Goal: Information Seeking & Learning: Learn about a topic

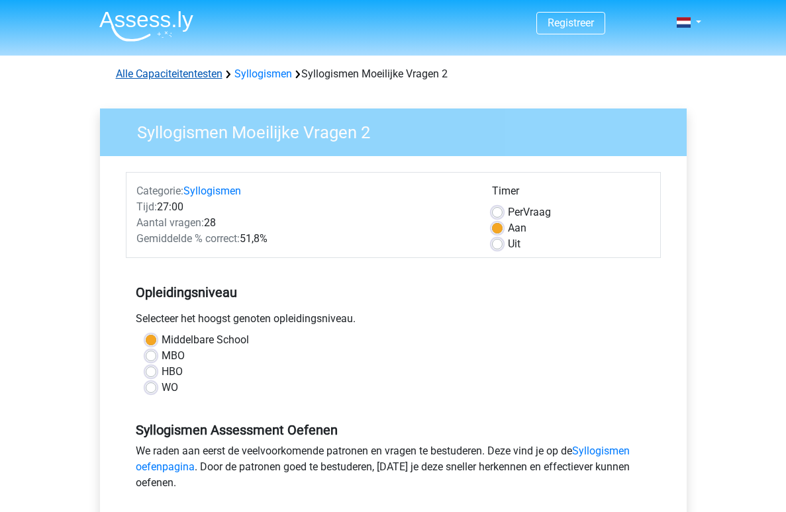
click at [215, 75] on link "Alle Capaciteitentesten" at bounding box center [169, 74] width 107 height 13
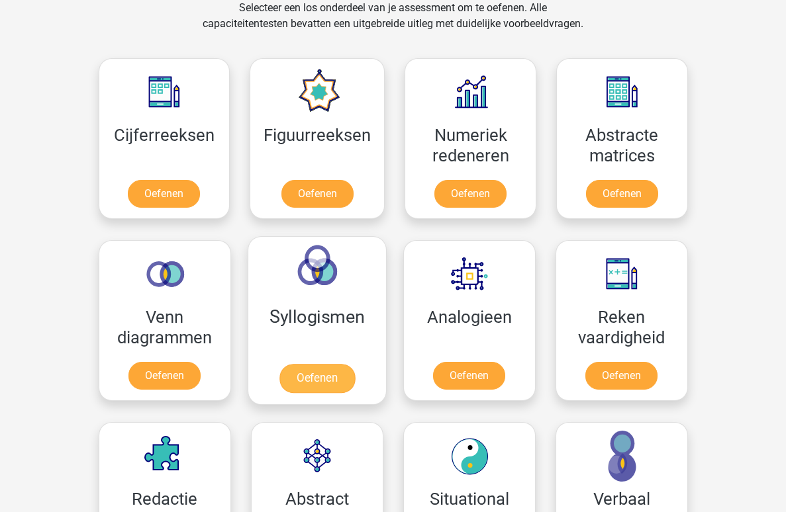
scroll to position [623, 0]
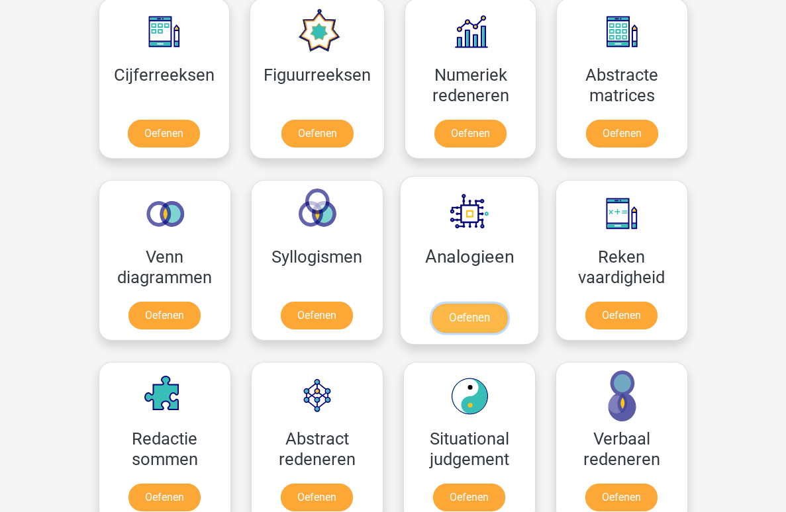
click at [454, 304] on link "Oefenen" at bounding box center [468, 318] width 75 height 29
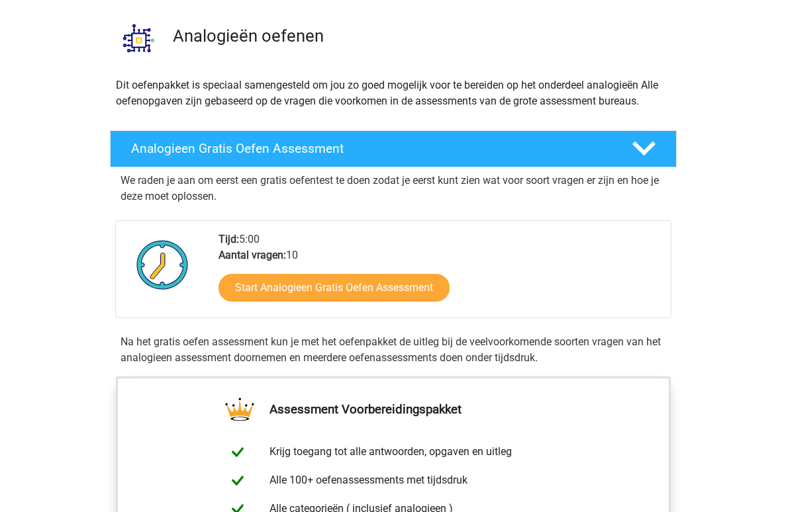
scroll to position [137, 0]
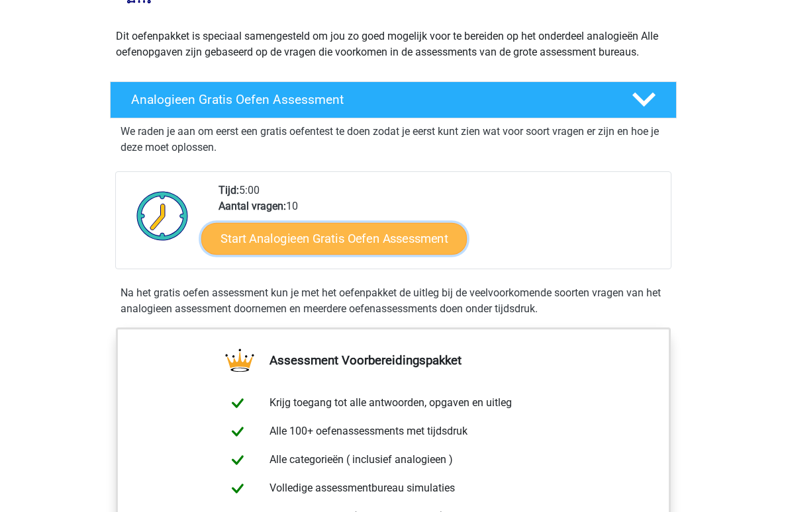
click at [389, 240] on link "Start Analogieen Gratis Oefen Assessment" at bounding box center [333, 238] width 265 height 32
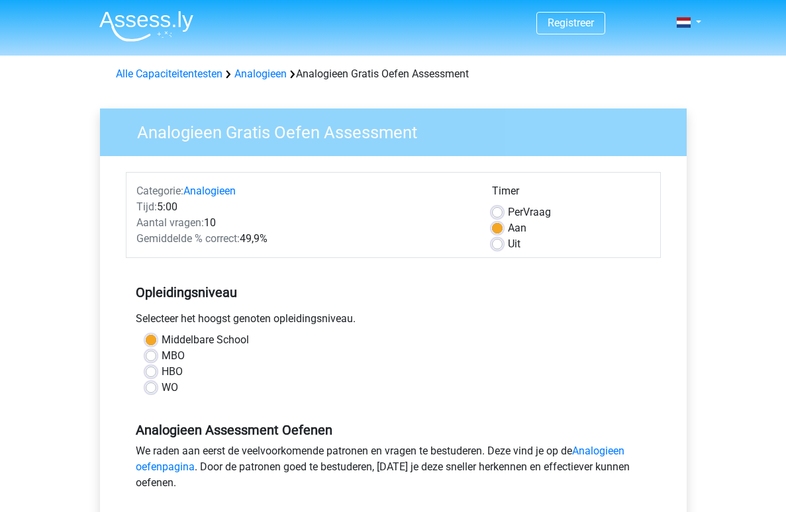
click at [169, 389] on label "WO" at bounding box center [169, 388] width 17 height 16
click at [156, 389] on input "WO" at bounding box center [151, 386] width 11 height 13
radio input "true"
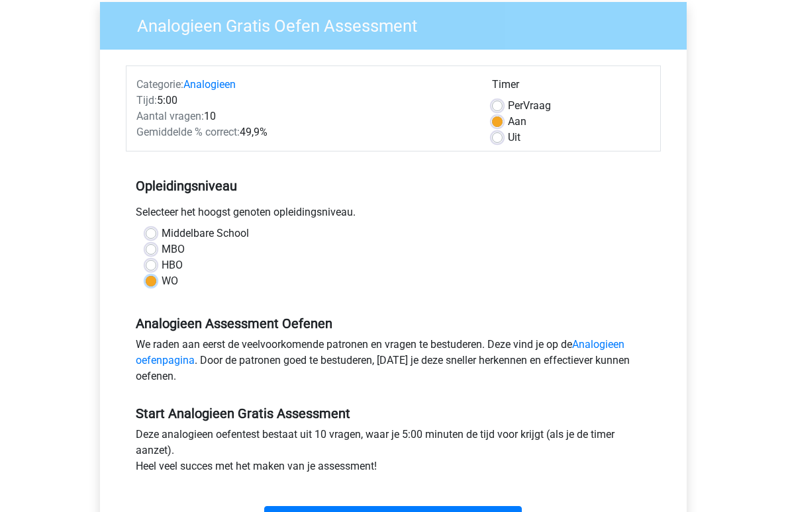
scroll to position [257, 0]
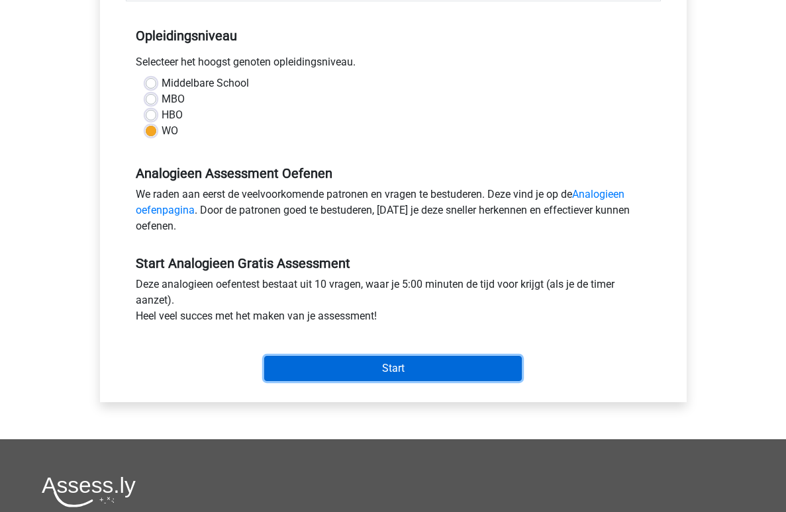
click at [287, 380] on input "Start" at bounding box center [392, 368] width 257 height 25
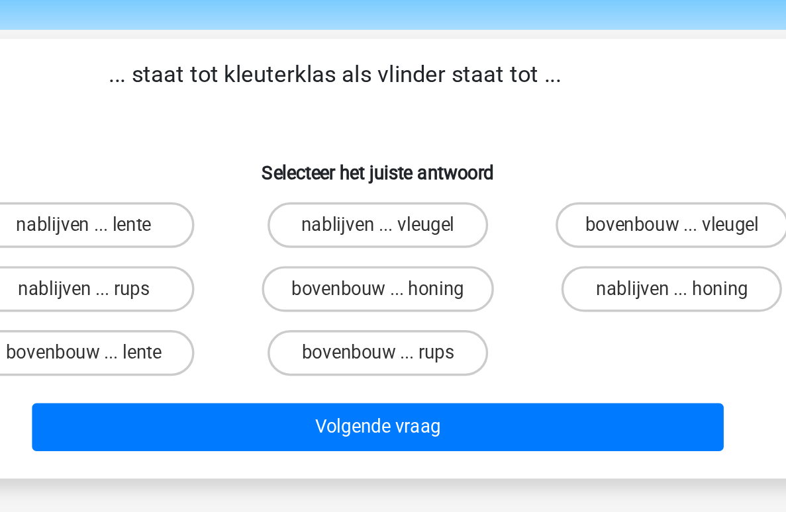
click at [364, 244] on label "bovenbouw ... rups" at bounding box center [393, 243] width 128 height 26
click at [392, 244] on input "bovenbouw ... rups" at bounding box center [396, 247] width 9 height 9
radio input "true"
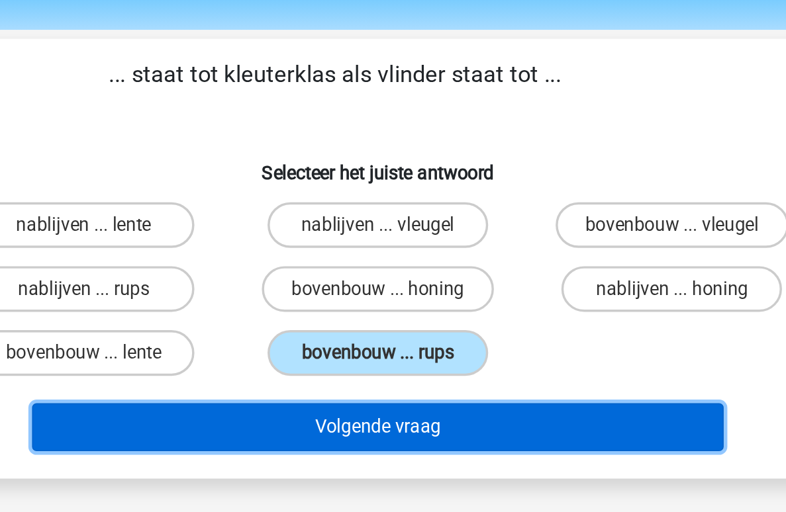
click at [374, 294] on button "Volgende vraag" at bounding box center [393, 286] width 400 height 28
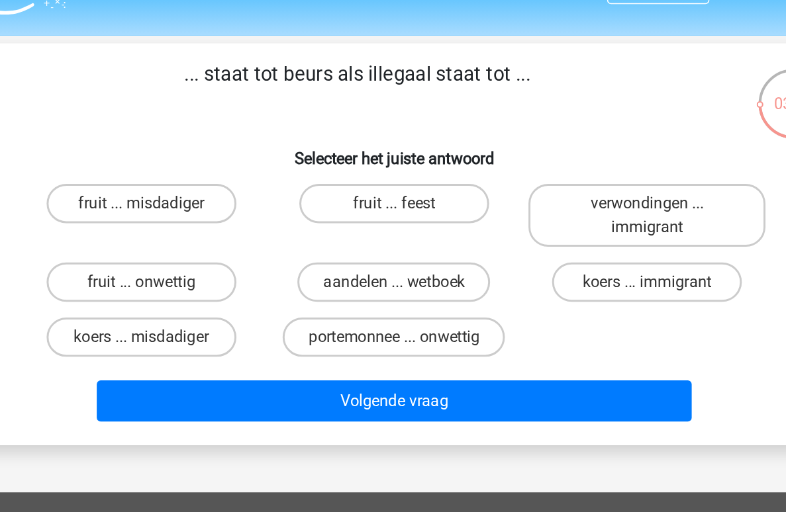
click at [414, 223] on label "aandelen ... wetboek" at bounding box center [393, 221] width 130 height 26
click at [401, 223] on input "aandelen ... wetboek" at bounding box center [396, 226] width 9 height 9
radio input "true"
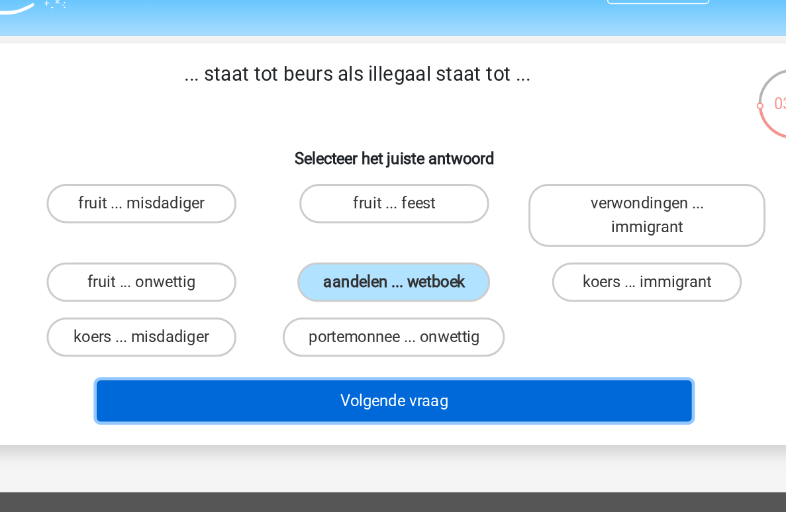
click at [412, 297] on button "Volgende vraag" at bounding box center [393, 302] width 400 height 28
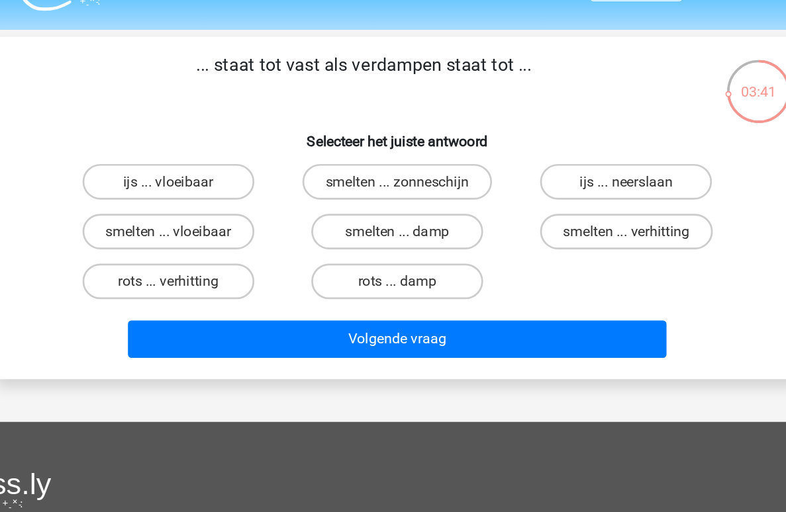
click at [322, 87] on p "... staat tot vast als verdampen staat tot ..." at bounding box center [368, 91] width 505 height 40
click at [383, 204] on label "smelten ... damp" at bounding box center [393, 206] width 128 height 26
click at [392, 206] on input "smelten ... damp" at bounding box center [396, 210] width 9 height 9
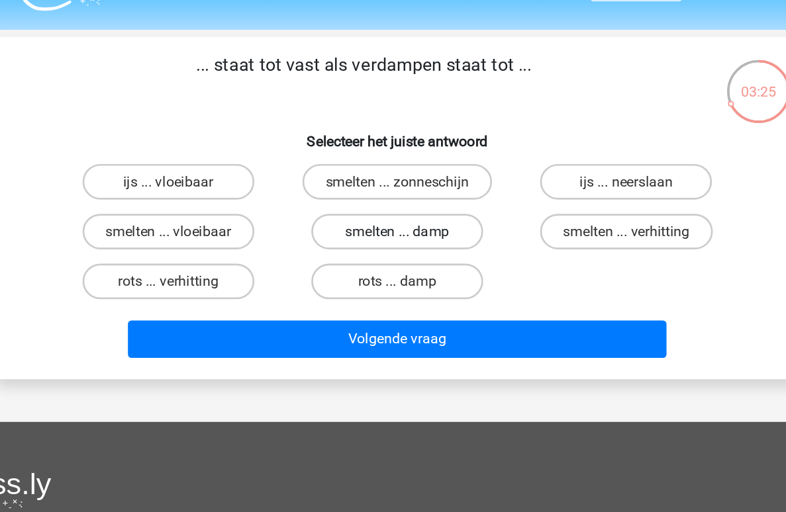
radio input "true"
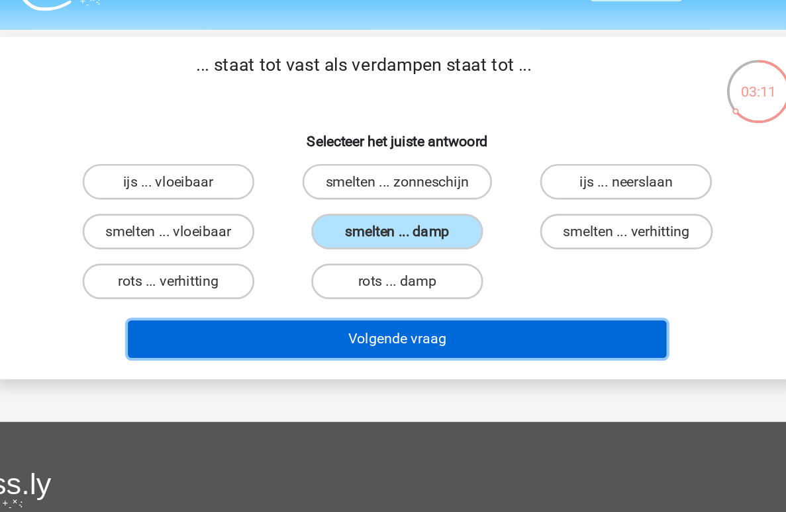
click at [406, 279] on button "Volgende vraag" at bounding box center [393, 286] width 400 height 28
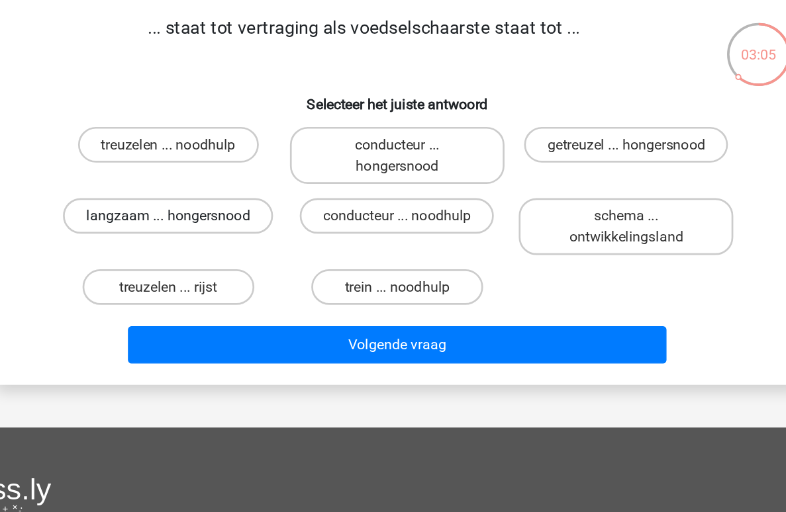
click at [271, 223] on label "langzaam ... hongersnood" at bounding box center [222, 221] width 156 height 26
click at [231, 223] on input "langzaam ... hongersnood" at bounding box center [226, 226] width 9 height 9
radio input "true"
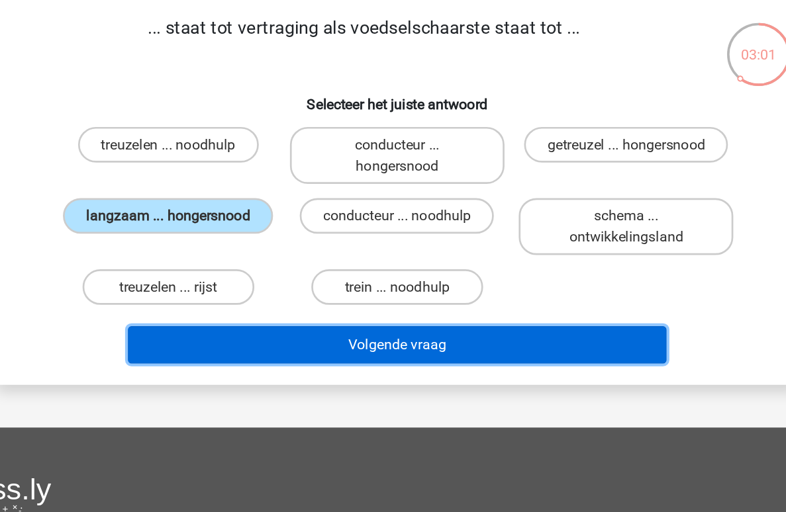
click at [368, 321] on button "Volgende vraag" at bounding box center [393, 318] width 400 height 28
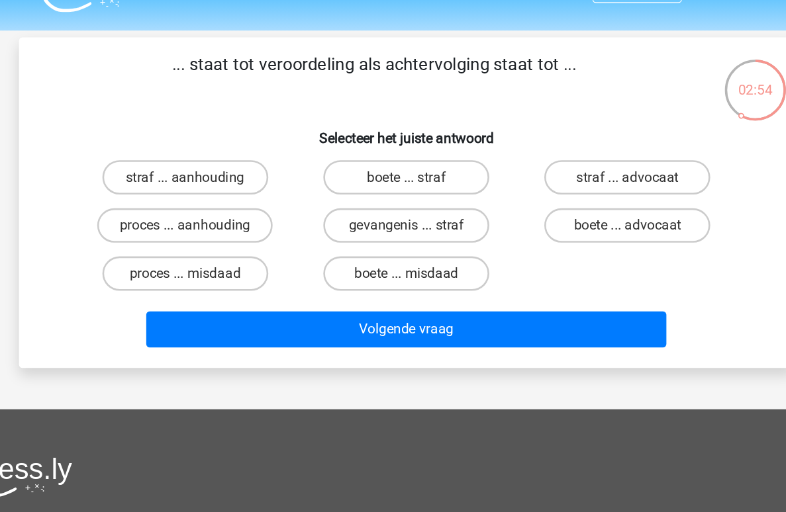
click at [299, 79] on p "... staat tot veroordeling als achtervolging staat tot ..." at bounding box center [368, 91] width 505 height 40
click at [242, 210] on label "proces ... aanhouding" at bounding box center [222, 206] width 135 height 26
click at [231, 210] on input "proces ... aanhouding" at bounding box center [226, 210] width 9 height 9
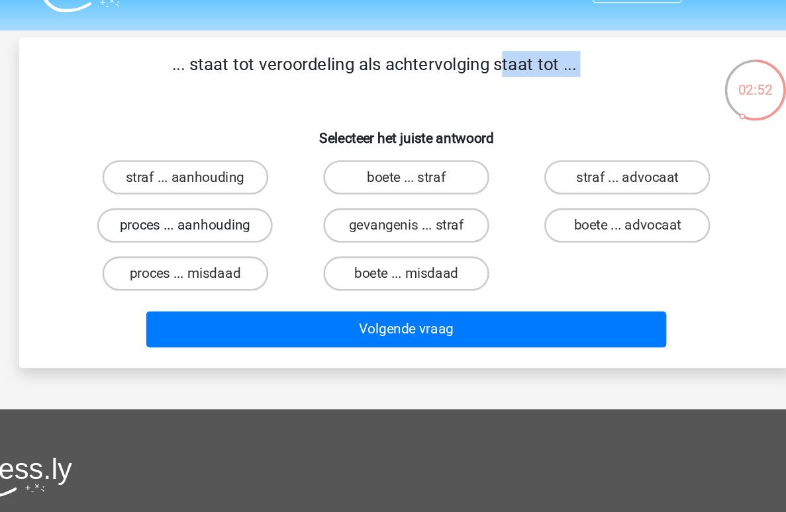
radio input "true"
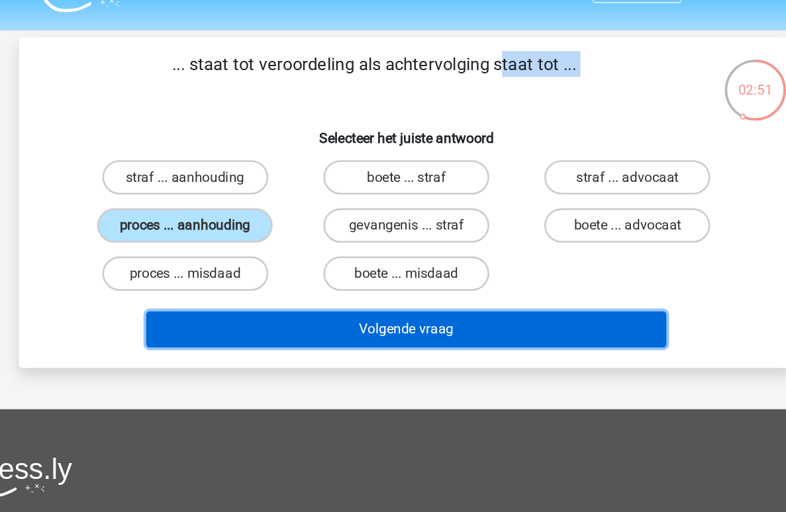
click at [398, 293] on button "Volgende vraag" at bounding box center [393, 286] width 400 height 28
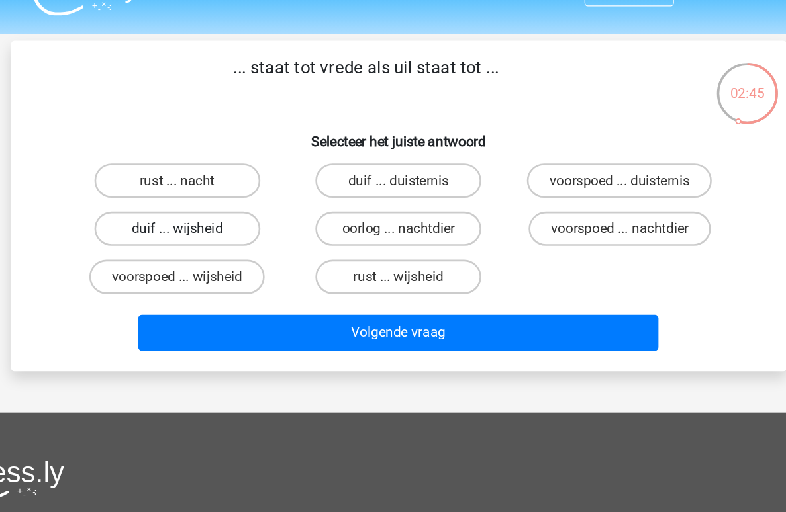
click at [253, 205] on label "duif ... wijsheid" at bounding box center [223, 206] width 128 height 26
click at [231, 206] on input "duif ... wijsheid" at bounding box center [226, 210] width 9 height 9
radio input "true"
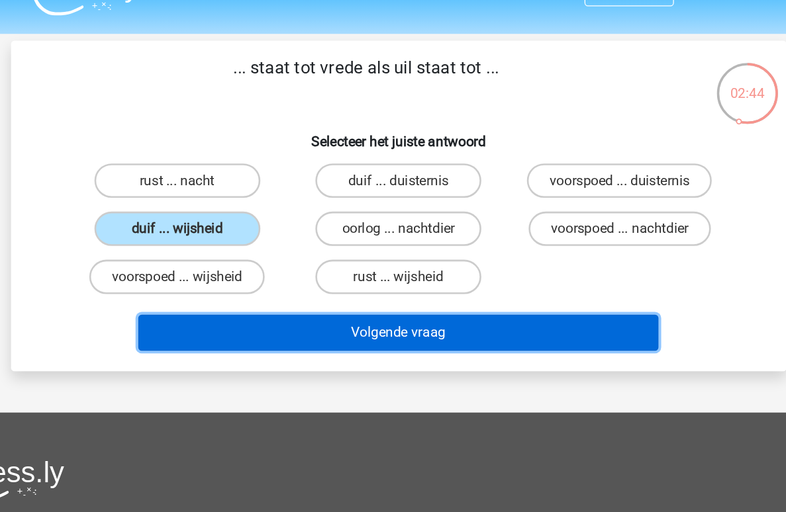
click at [377, 294] on button "Volgende vraag" at bounding box center [393, 286] width 400 height 28
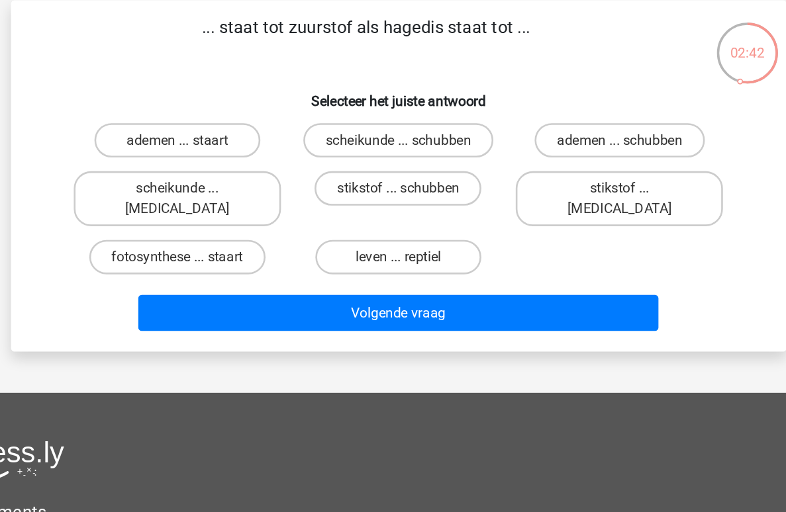
click at [394, 79] on p "... staat tot zuurstof als hagedis staat tot ..." at bounding box center [368, 91] width 505 height 40
click at [199, 126] on h6 "Selecteer het juiste antwoord" at bounding box center [393, 133] width 555 height 23
click at [528, 177] on label "ademen ... schubben" at bounding box center [563, 169] width 131 height 26
click at [563, 177] on input "ademen ... schubben" at bounding box center [567, 173] width 9 height 9
radio input "true"
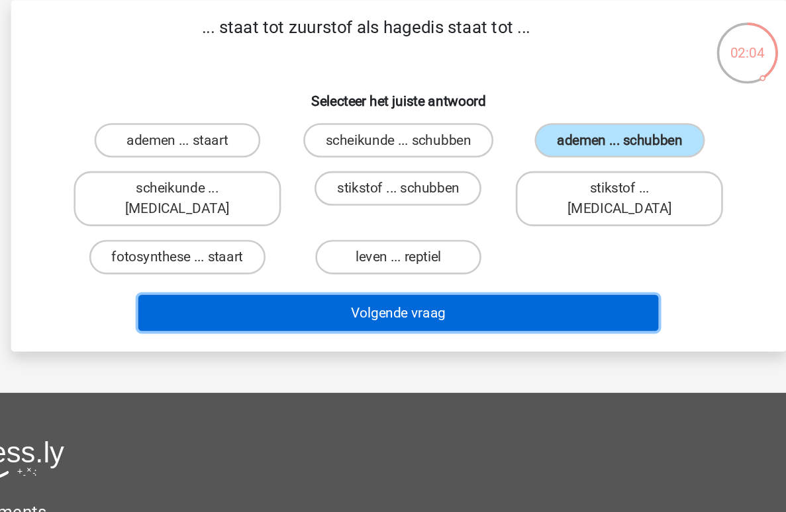
click at [449, 288] on button "Volgende vraag" at bounding box center [393, 302] width 400 height 28
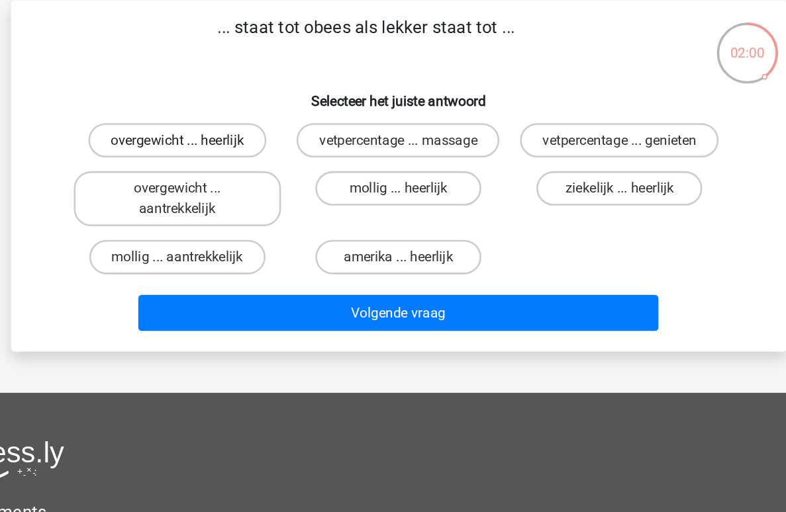
click at [249, 175] on label "overgewicht ... heerlijk" at bounding box center [222, 169] width 137 height 26
click at [231, 175] on input "overgewicht ... heerlijk" at bounding box center [226, 173] width 9 height 9
radio input "true"
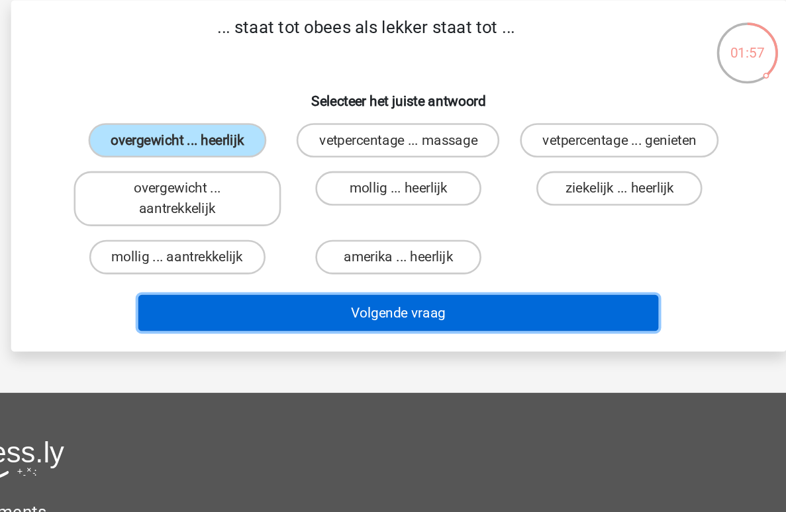
click at [359, 303] on button "Volgende vraag" at bounding box center [393, 302] width 400 height 28
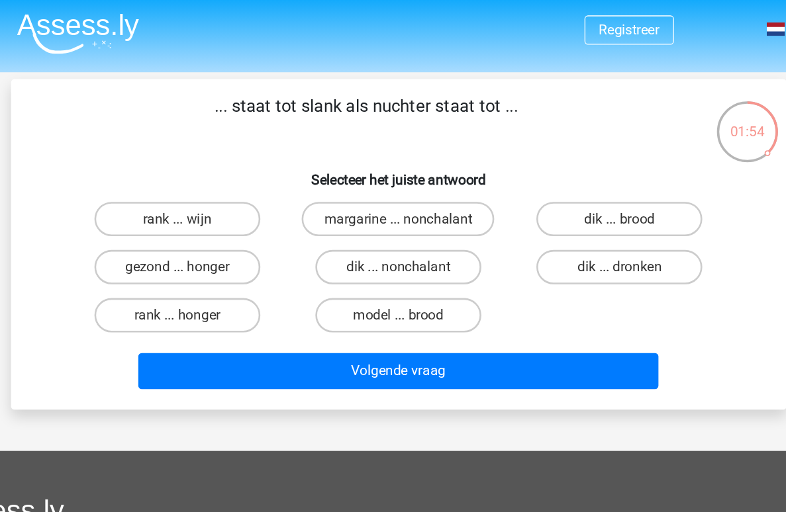
click at [389, 77] on p "... staat tot slank als nuchter staat tot ..." at bounding box center [368, 91] width 505 height 40
click at [547, 210] on label "dik ... dronken" at bounding box center [563, 206] width 128 height 26
click at [563, 210] on input "dik ... dronken" at bounding box center [567, 210] width 9 height 9
radio input "true"
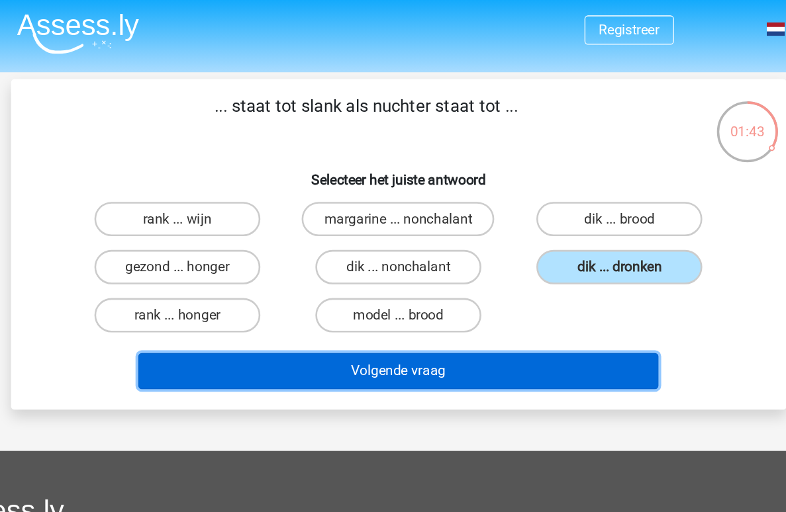
click at [486, 273] on button "Volgende vraag" at bounding box center [393, 286] width 400 height 28
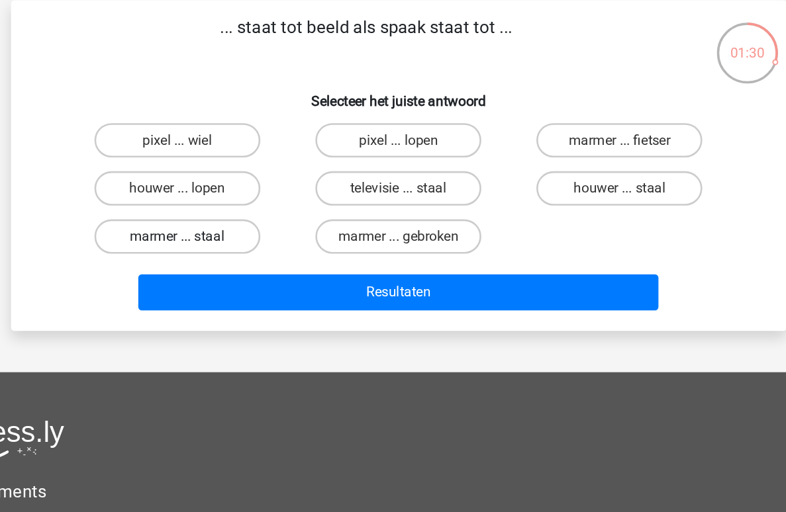
click at [267, 238] on label "marmer ... staal" at bounding box center [223, 243] width 128 height 26
click at [231, 243] on input "marmer ... staal" at bounding box center [226, 247] width 9 height 9
radio input "true"
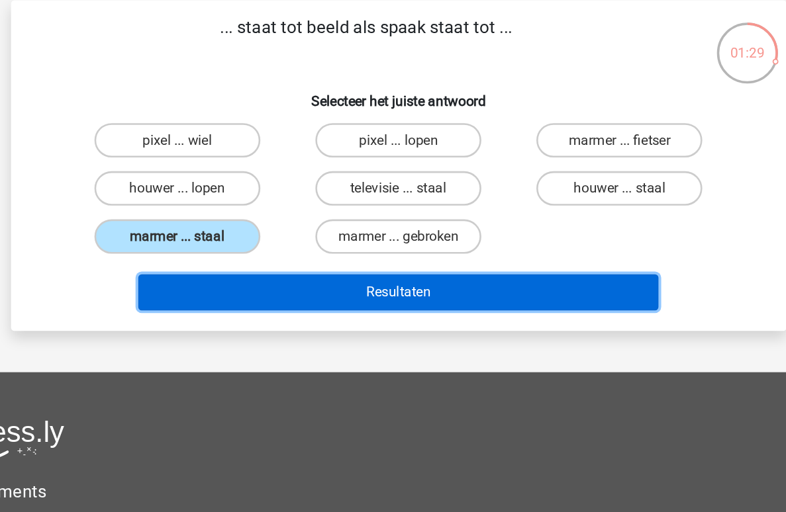
click at [356, 279] on button "Resultaten" at bounding box center [393, 286] width 400 height 28
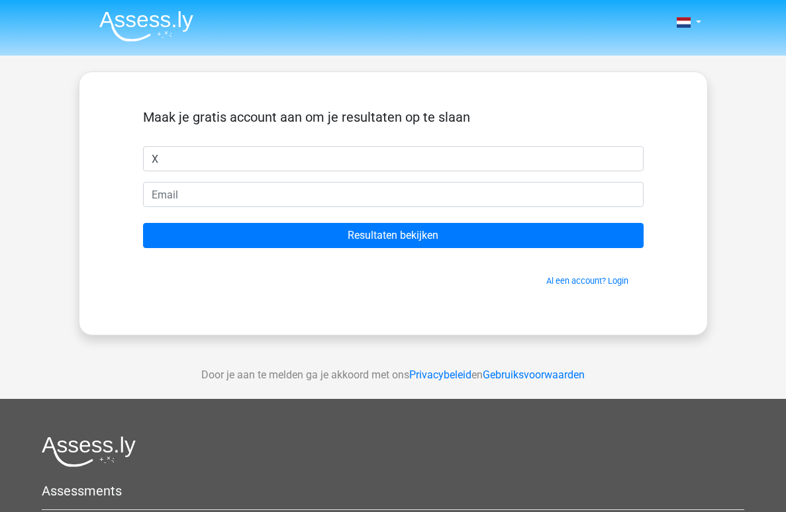
type input "X"
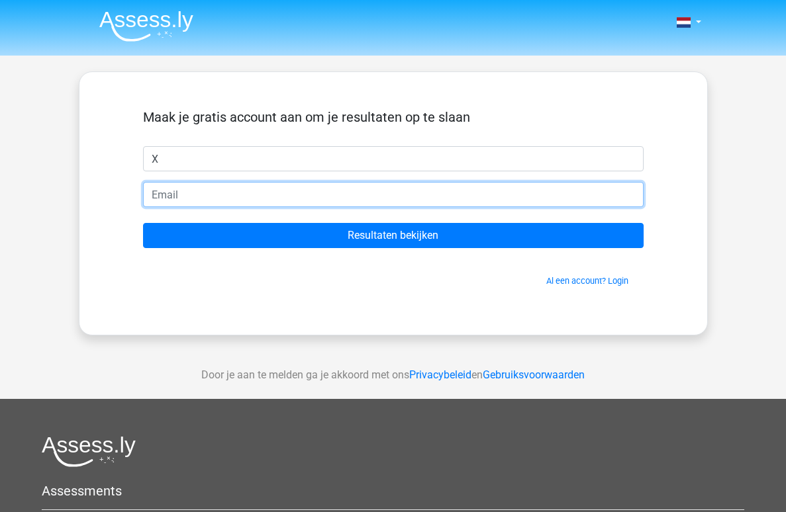
click at [279, 195] on input "email" at bounding box center [393, 194] width 500 height 25
type input "d"
click at [263, 205] on input "d" at bounding box center [393, 194] width 500 height 25
click at [263, 195] on input "d" at bounding box center [393, 194] width 500 height 25
click at [265, 195] on input "email" at bounding box center [393, 194] width 500 height 25
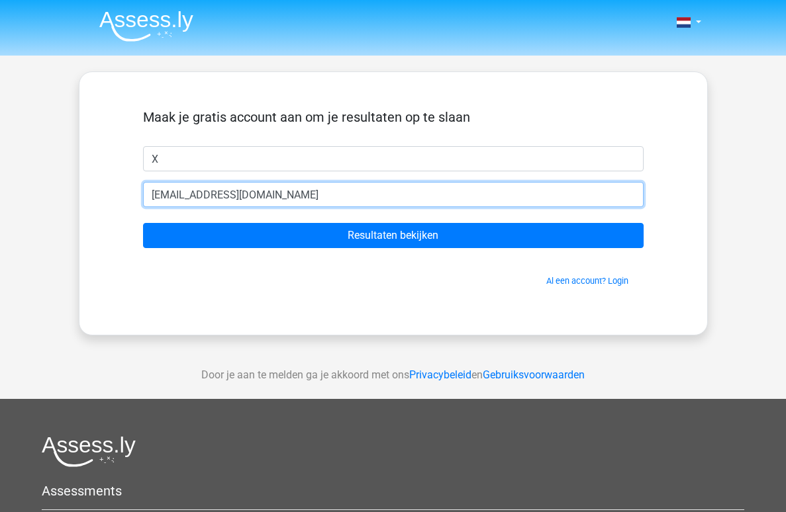
click at [198, 204] on input "monsieursucre@proton.med" at bounding box center [393, 194] width 500 height 25
click at [201, 193] on input "monsieursucre@proton.medewdwed" at bounding box center [393, 194] width 500 height 25
drag, startPoint x: 306, startPoint y: 196, endPoint x: 414, endPoint y: 195, distance: 107.9
click at [412, 197] on input "monsieursdedeucre@proton.medewdwed" at bounding box center [393, 194] width 500 height 25
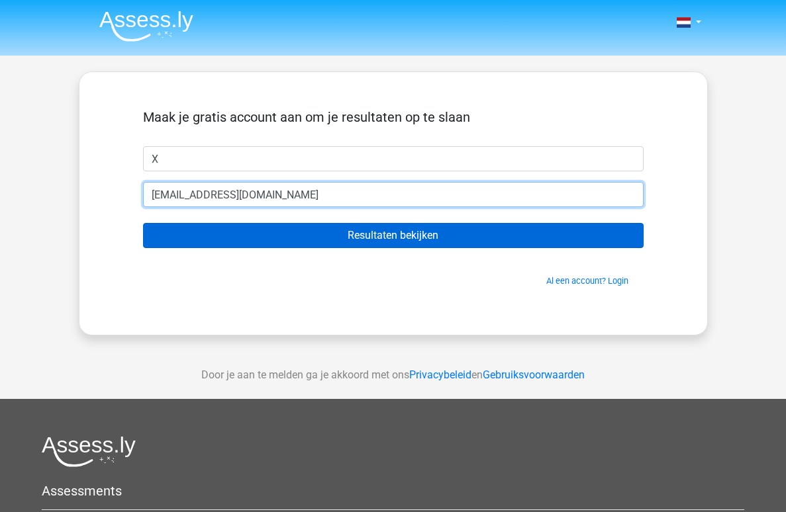
type input "[EMAIL_ADDRESS][DOMAIN_NAME]"
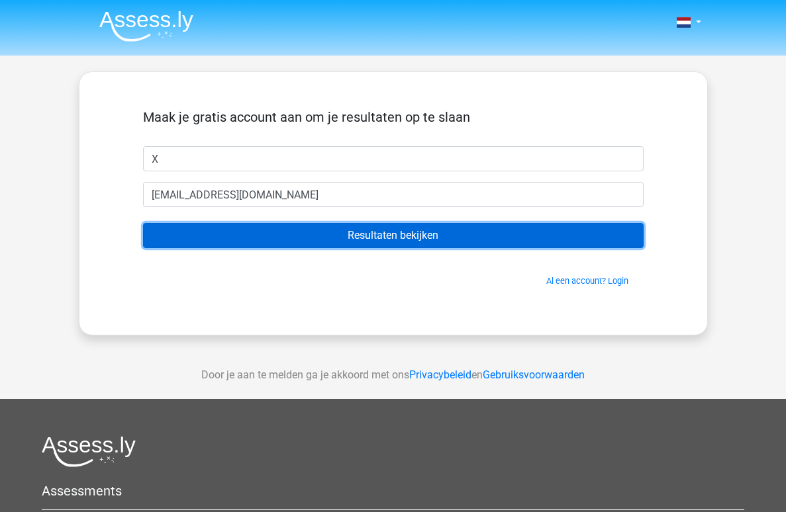
click at [381, 231] on input "Resultaten bekijken" at bounding box center [393, 235] width 500 height 25
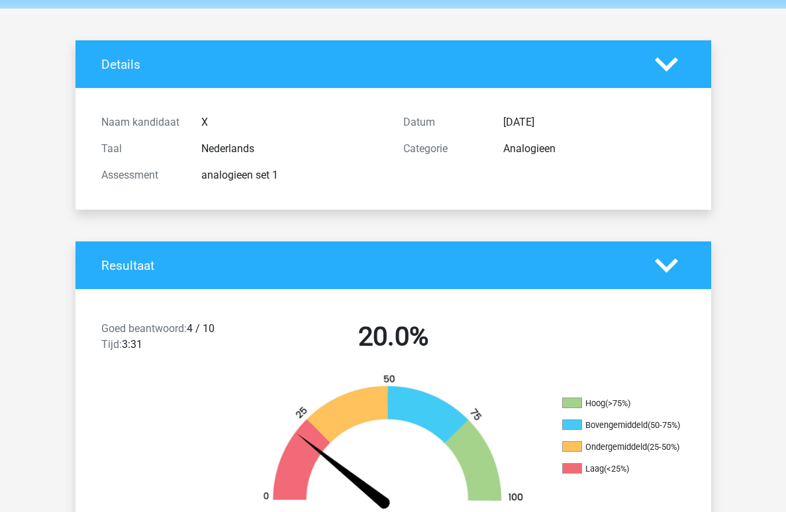
scroll to position [304, 0]
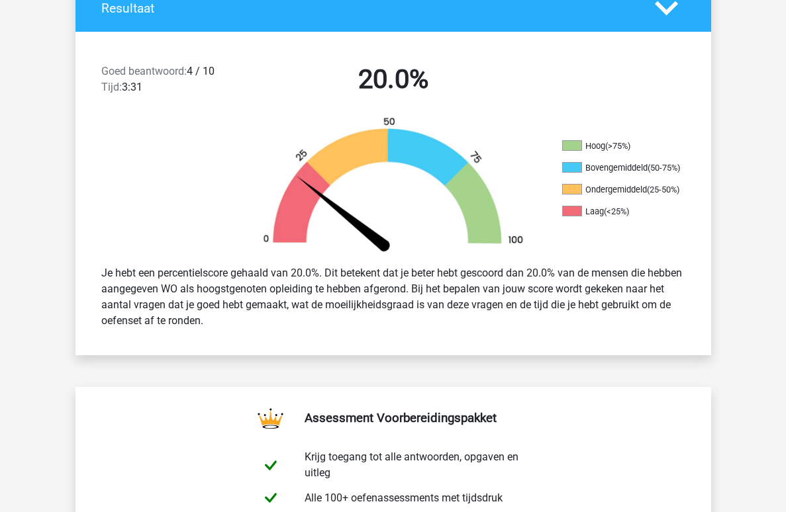
click at [189, 297] on div "Je hebt een percentielscore gehaald van 20.0%. Dit betekent dat je beter hebt g…" at bounding box center [393, 297] width 604 height 74
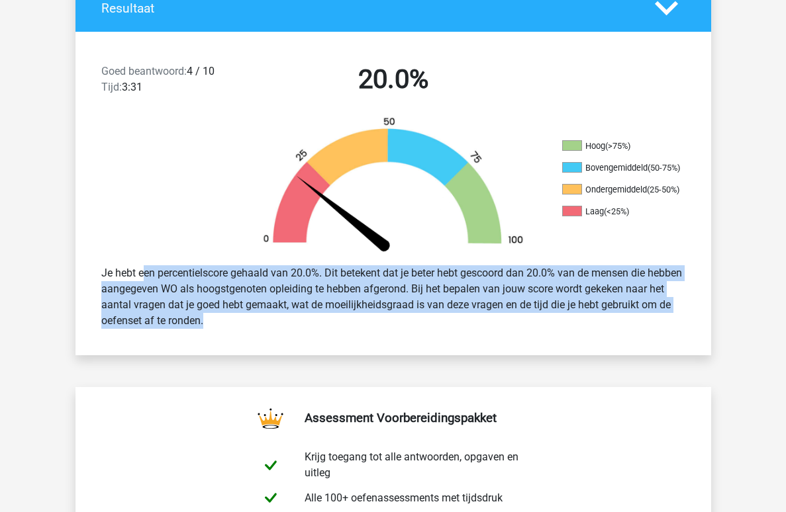
click at [189, 297] on div "Je hebt een percentielscore gehaald van 20.0%. Dit betekent dat je beter hebt g…" at bounding box center [393, 297] width 604 height 74
click at [361, 334] on div "Je hebt een percentielscore gehaald van 20.0%. Dit betekent dat je beter hebt g…" at bounding box center [393, 297] width 604 height 74
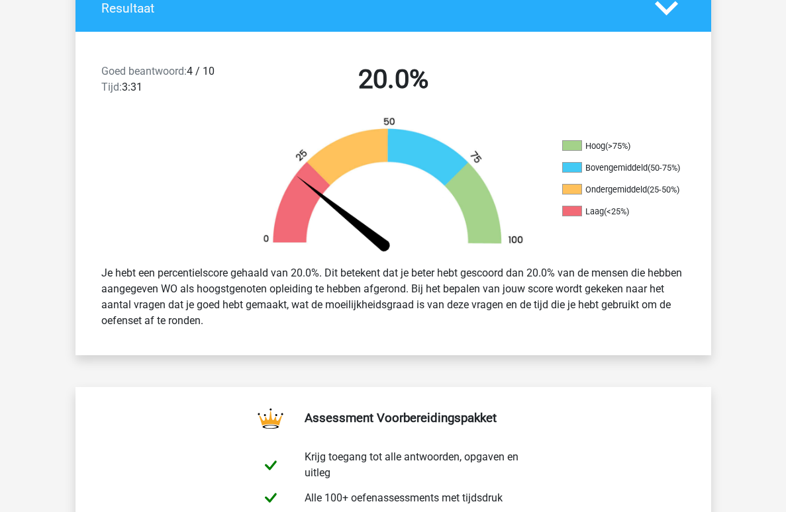
click at [361, 334] on div "Je hebt een percentielscore gehaald van 20.0%. Dit betekent dat je beter hebt g…" at bounding box center [393, 297] width 604 height 74
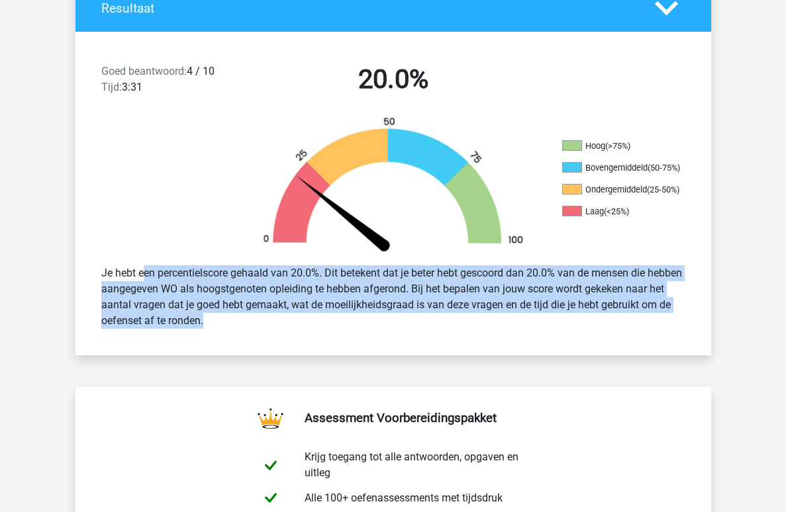
click at [494, 233] on img at bounding box center [393, 185] width 298 height 138
click at [404, 310] on div "Je hebt een percentielscore gehaald van 20.0%. Dit betekent dat je beter hebt g…" at bounding box center [393, 297] width 604 height 74
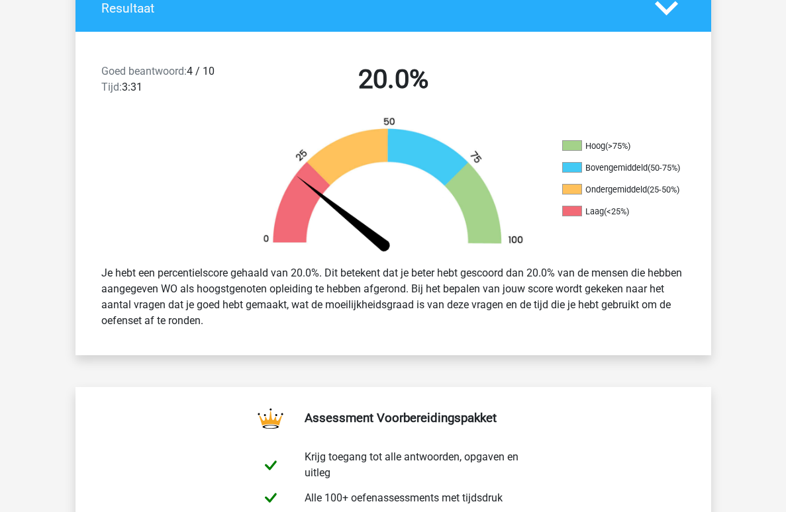
click at [404, 310] on div "Je hebt een percentielscore gehaald van 20.0%. Dit betekent dat je beter hebt g…" at bounding box center [393, 297] width 604 height 74
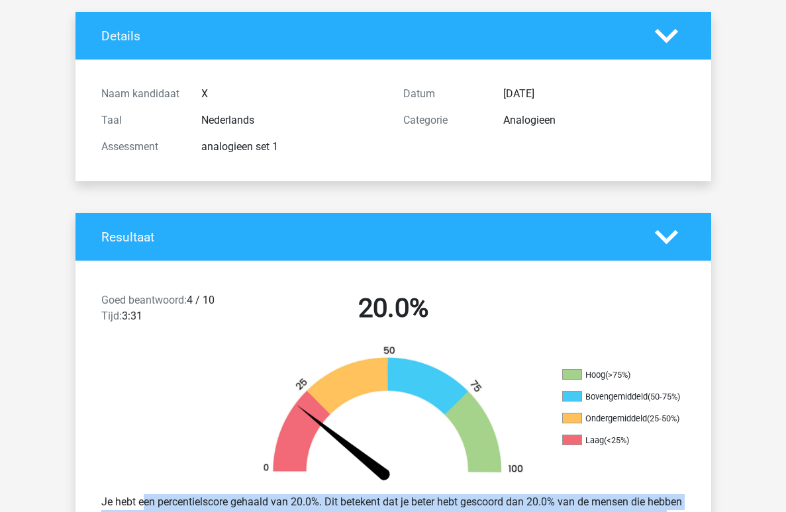
scroll to position [0, 0]
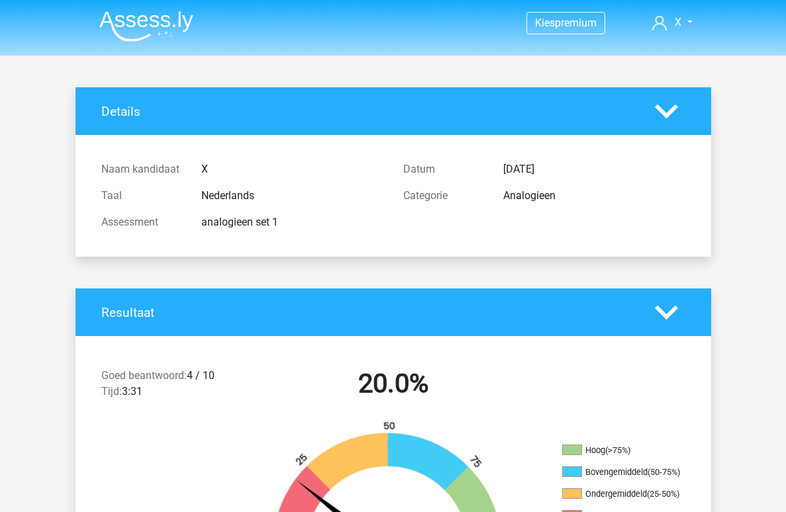
click at [160, 24] on img at bounding box center [146, 26] width 94 height 31
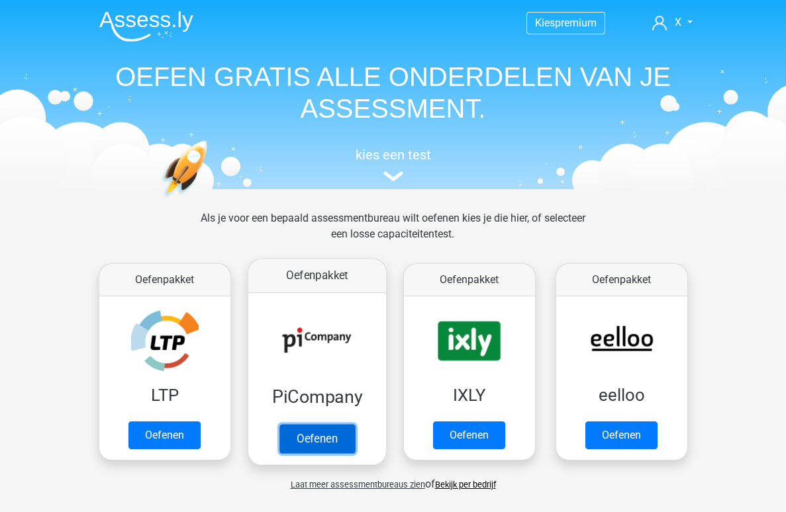
click at [334, 424] on link "Oefenen" at bounding box center [316, 438] width 75 height 29
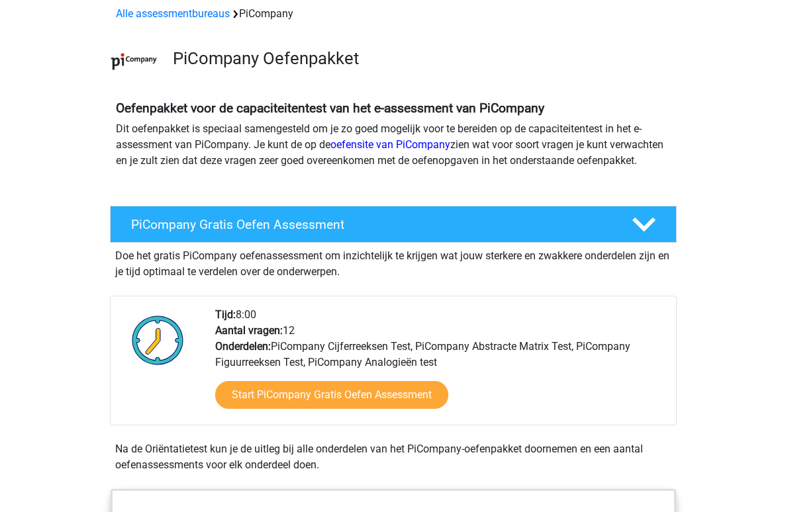
scroll to position [94, 0]
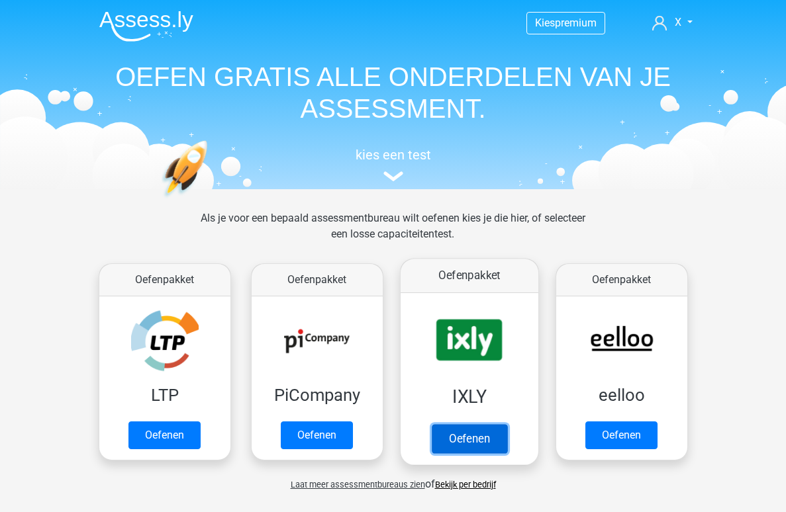
click at [455, 424] on link "Oefenen" at bounding box center [468, 438] width 75 height 29
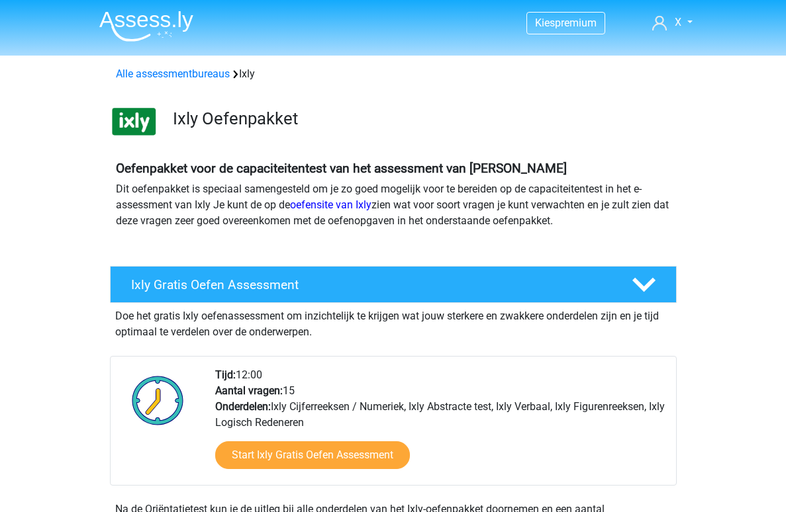
scroll to position [213, 0]
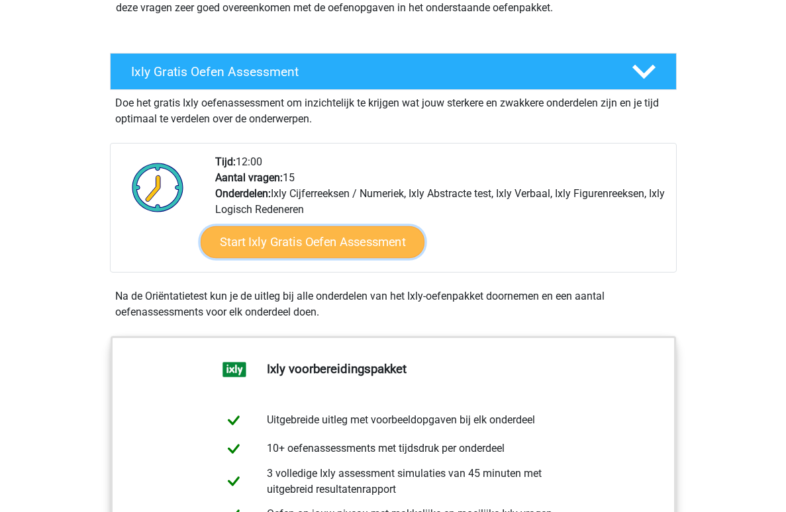
click at [326, 230] on link "Start Ixly Gratis Oefen Assessment" at bounding box center [312, 242] width 224 height 32
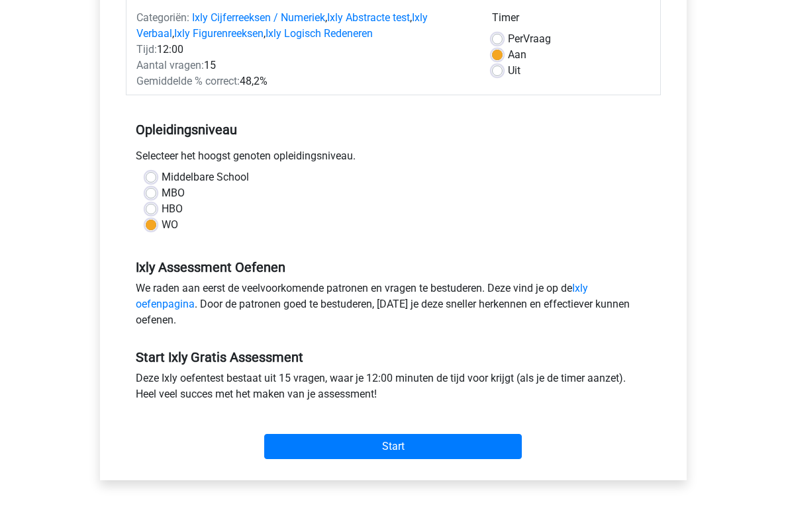
scroll to position [158, 0]
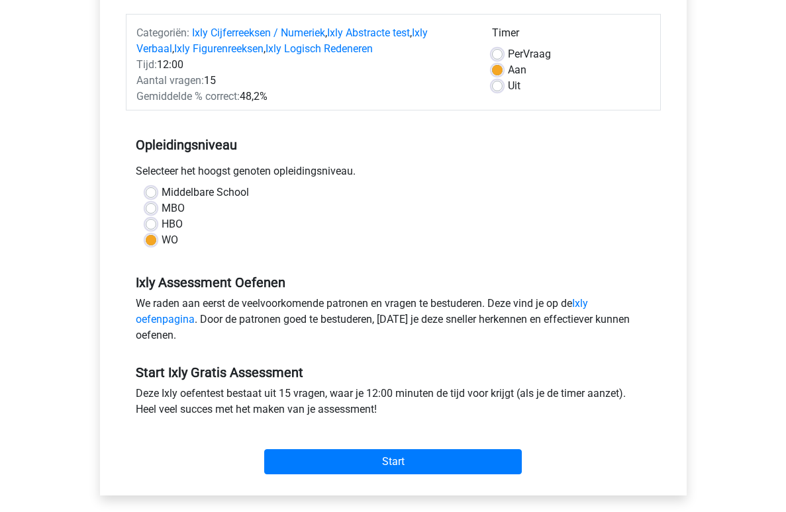
click at [531, 50] on label "Per Vraag" at bounding box center [529, 54] width 43 height 16
click at [502, 50] on input "Per Vraag" at bounding box center [497, 52] width 11 height 13
radio input "true"
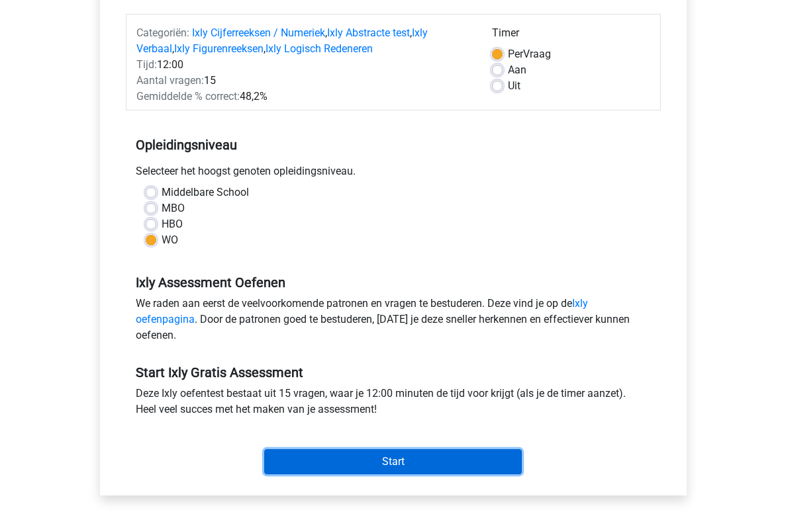
click at [391, 450] on input "Start" at bounding box center [392, 461] width 257 height 25
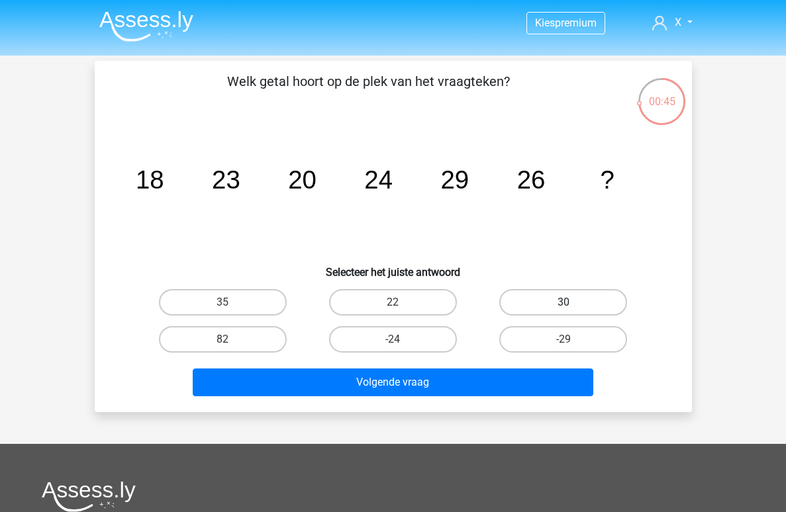
click at [532, 302] on label "30" at bounding box center [563, 302] width 128 height 26
click at [563, 302] on input "30" at bounding box center [567, 306] width 9 height 9
radio input "true"
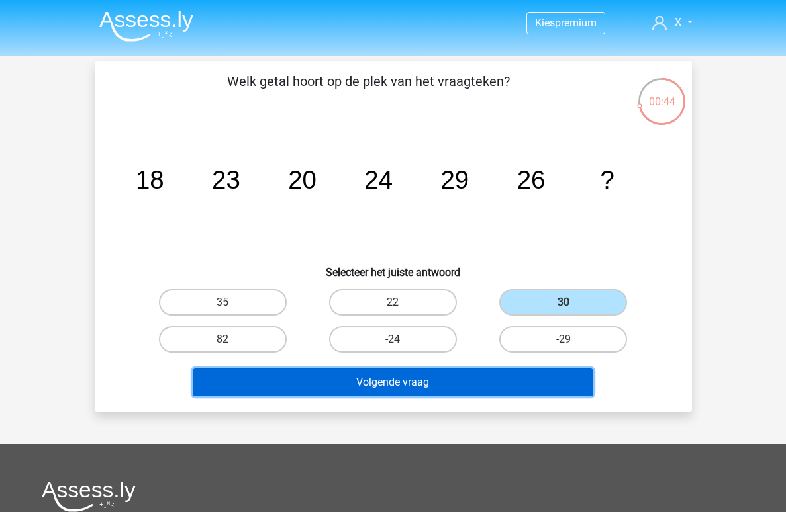
click at [407, 383] on button "Volgende vraag" at bounding box center [393, 383] width 400 height 28
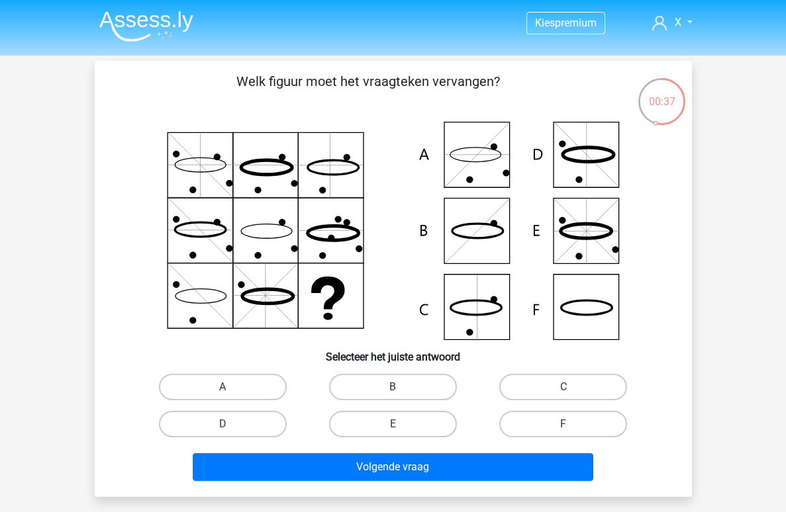
click at [479, 396] on div "C" at bounding box center [563, 387] width 170 height 37
click at [416, 396] on label "B" at bounding box center [393, 387] width 128 height 26
click at [401, 396] on input "B" at bounding box center [396, 391] width 9 height 9
radio input "true"
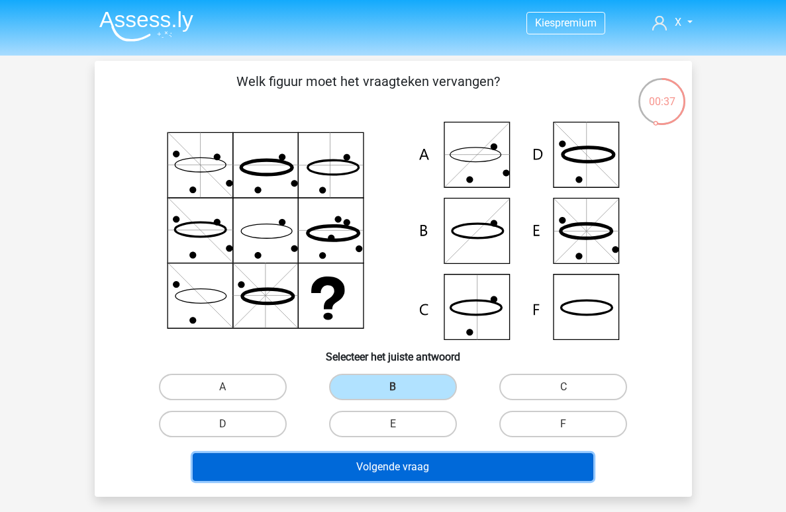
click at [389, 459] on button "Volgende vraag" at bounding box center [393, 467] width 400 height 28
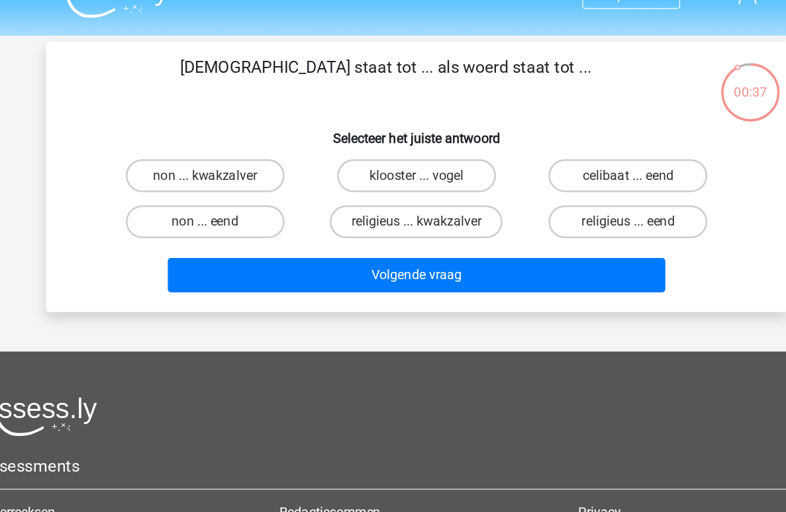
click at [390, 79] on p "monnik staat tot ... als woerd staat tot ..." at bounding box center [368, 91] width 505 height 40
click at [269, 115] on div "monnik staat tot ... als woerd staat tot ... Selecteer het juiste antwoord non …" at bounding box center [393, 169] width 586 height 197
click at [250, 203] on label "non ... eend" at bounding box center [223, 206] width 128 height 26
click at [231, 206] on input "non ... eend" at bounding box center [226, 210] width 9 height 9
radio input "true"
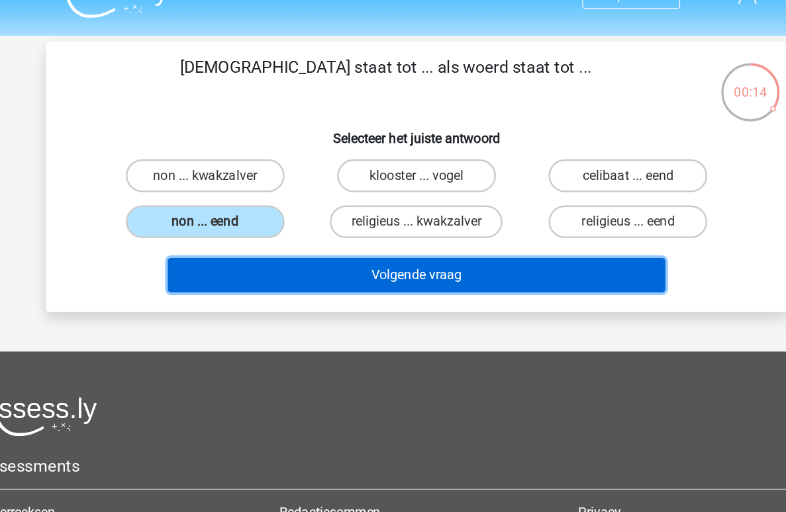
click at [347, 240] on button "Volgende vraag" at bounding box center [393, 249] width 400 height 28
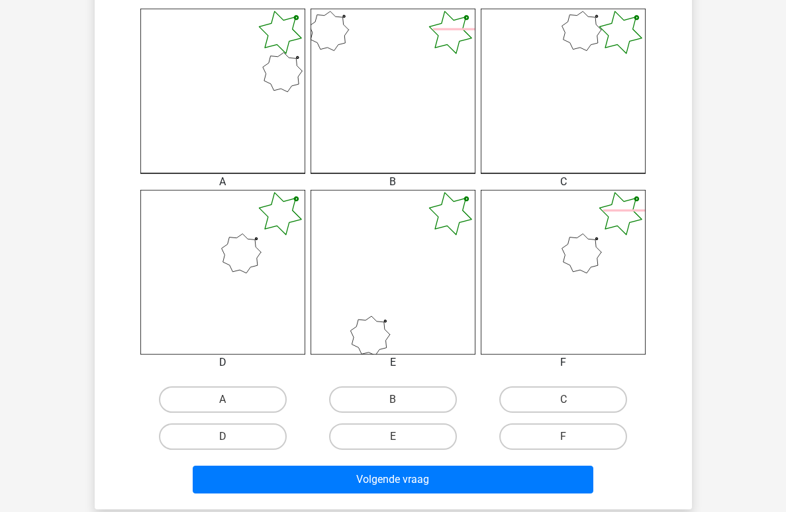
scroll to position [492, 0]
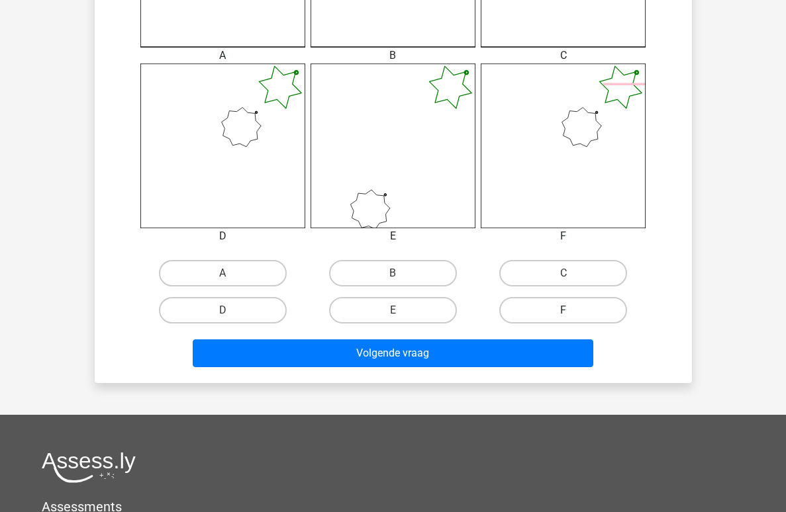
click at [528, 312] on label "F" at bounding box center [563, 310] width 128 height 26
click at [563, 312] on input "F" at bounding box center [567, 314] width 9 height 9
radio input "true"
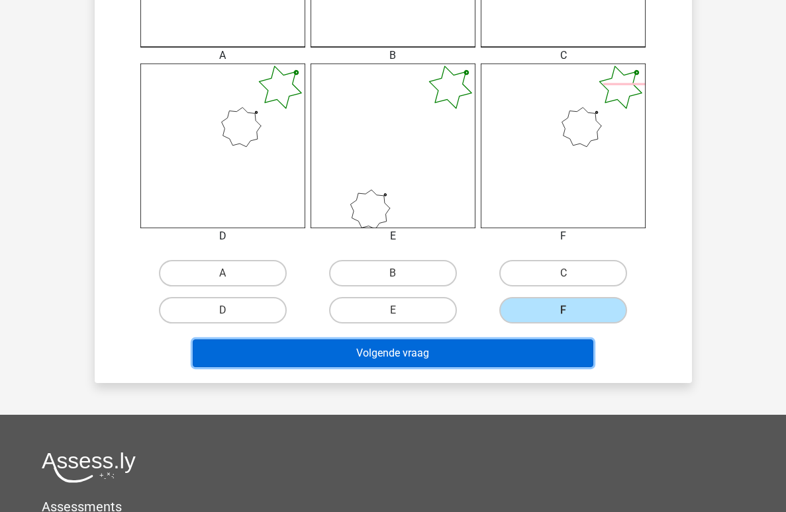
click at [467, 351] on button "Volgende vraag" at bounding box center [393, 354] width 400 height 28
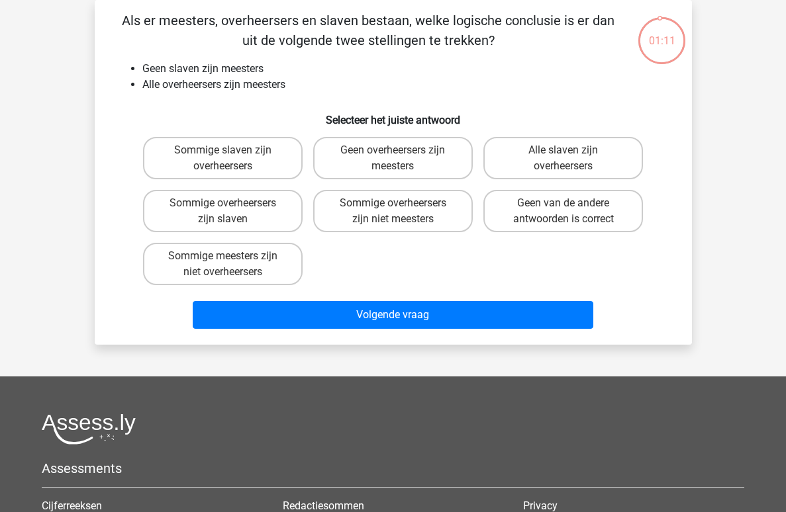
scroll to position [0, 0]
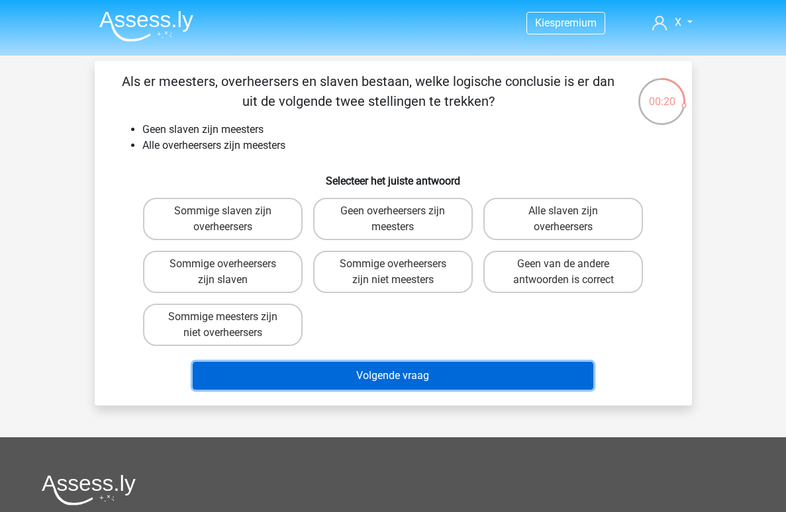
click at [340, 367] on button "Volgende vraag" at bounding box center [393, 376] width 400 height 28
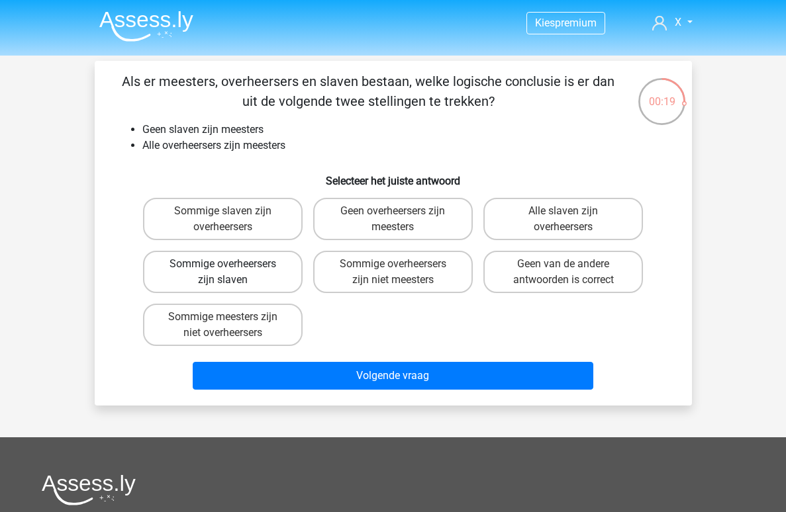
drag, startPoint x: 261, startPoint y: 216, endPoint x: 268, endPoint y: 254, distance: 39.1
click at [261, 216] on label "Sommige slaven zijn overheersers" at bounding box center [223, 219] width 160 height 42
click at [231, 216] on input "Sommige slaven zijn overheersers" at bounding box center [226, 215] width 9 height 9
radio input "true"
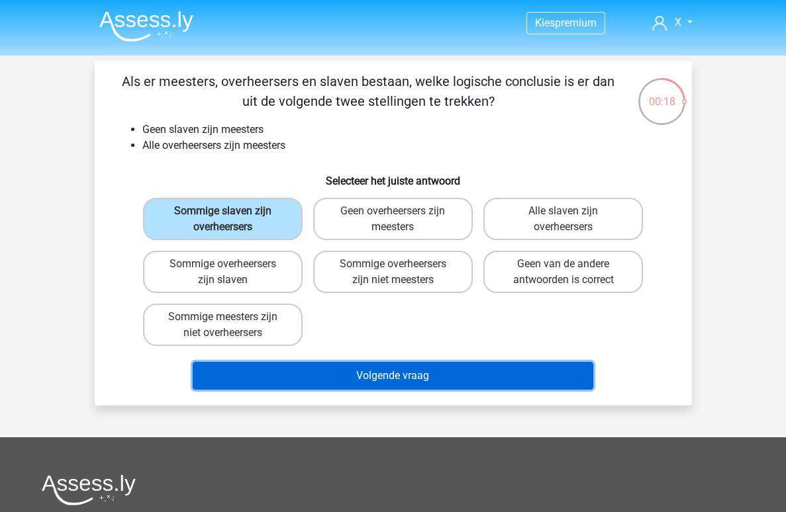
click at [330, 373] on button "Volgende vraag" at bounding box center [393, 376] width 400 height 28
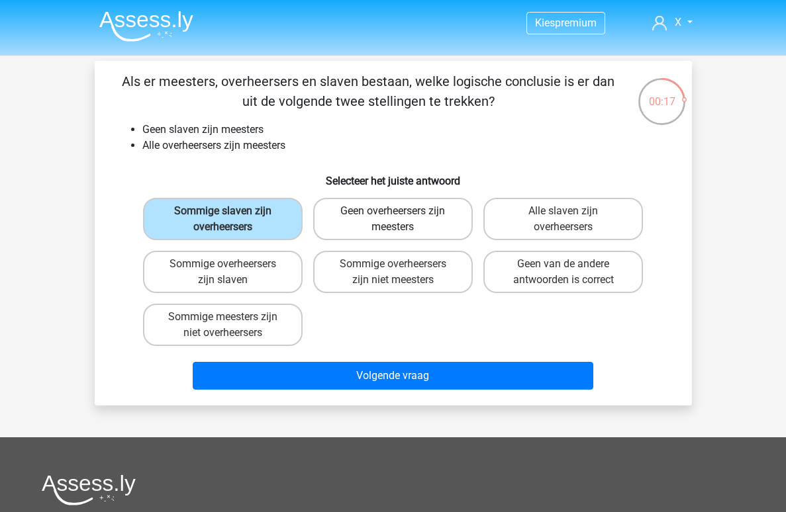
click at [398, 220] on label "Geen overheersers zijn meesters" at bounding box center [393, 219] width 160 height 42
click at [398, 220] on input "Geen overheersers zijn meesters" at bounding box center [396, 215] width 9 height 9
radio input "true"
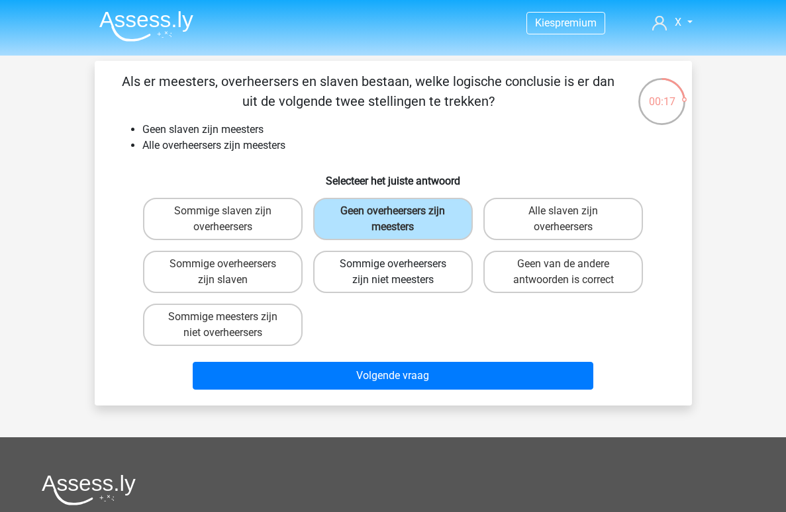
click at [383, 274] on label "Sommige overheersers zijn niet meesters" at bounding box center [393, 272] width 160 height 42
click at [392, 273] on input "Sommige overheersers zijn niet meesters" at bounding box center [396, 268] width 9 height 9
radio input "true"
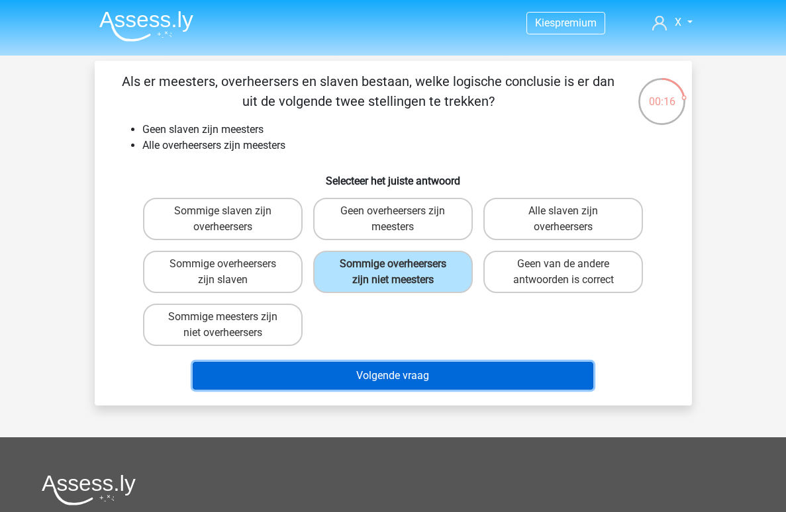
click at [396, 365] on button "Volgende vraag" at bounding box center [393, 376] width 400 height 28
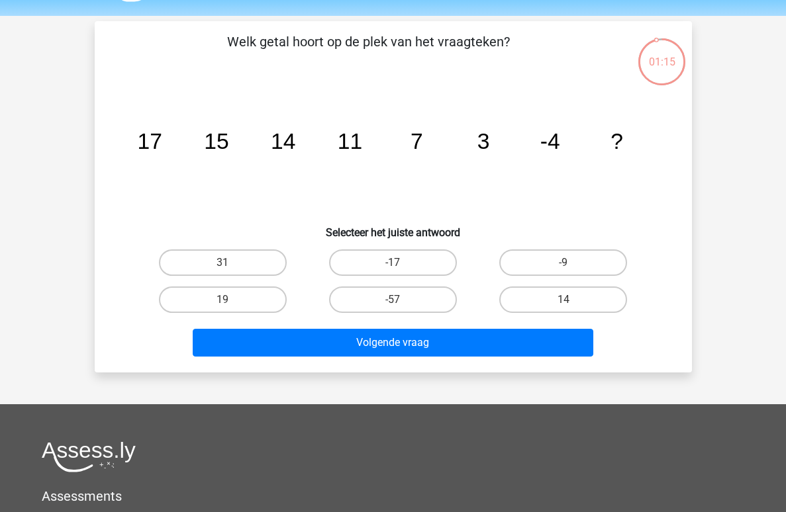
scroll to position [40, 0]
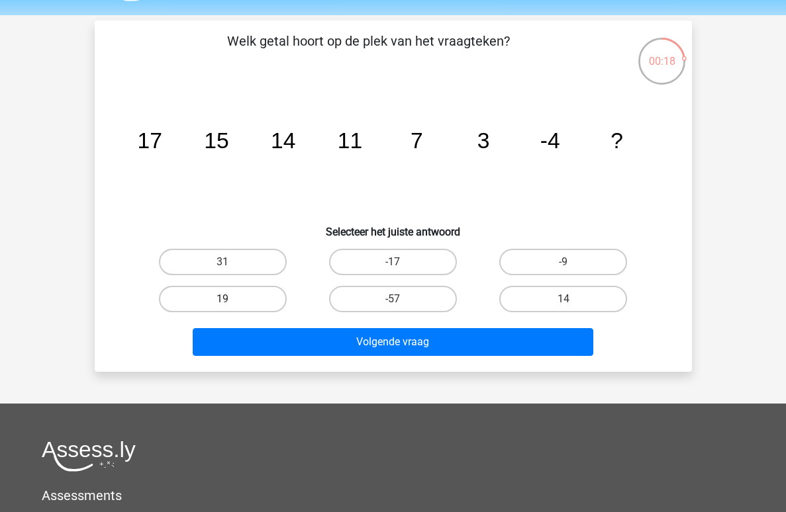
click at [269, 309] on label "19" at bounding box center [223, 299] width 128 height 26
click at [231, 308] on input "19" at bounding box center [226, 303] width 9 height 9
radio input "true"
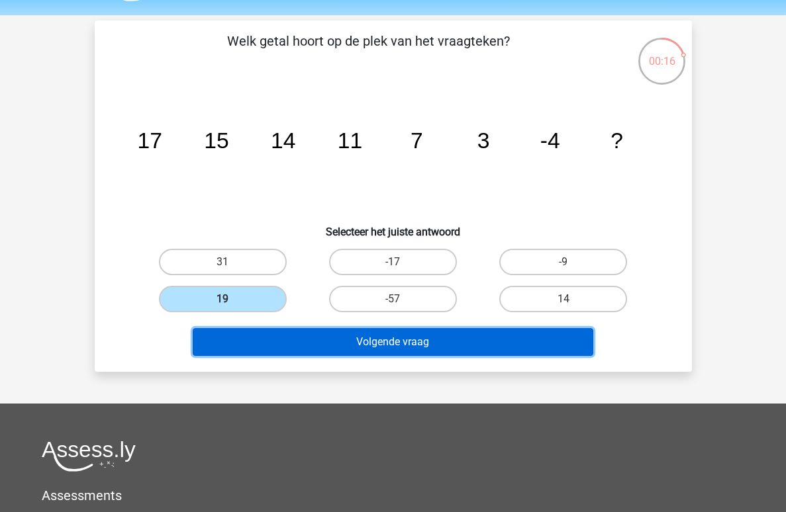
click at [438, 339] on button "Volgende vraag" at bounding box center [393, 342] width 400 height 28
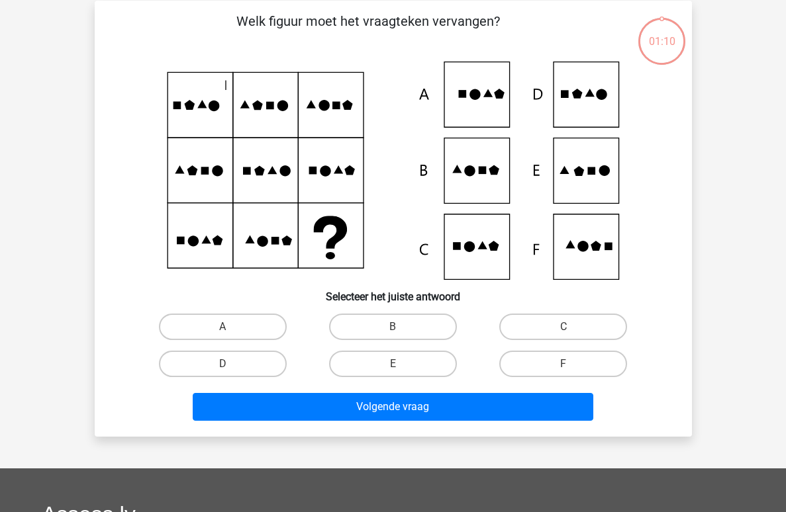
scroll to position [61, 0]
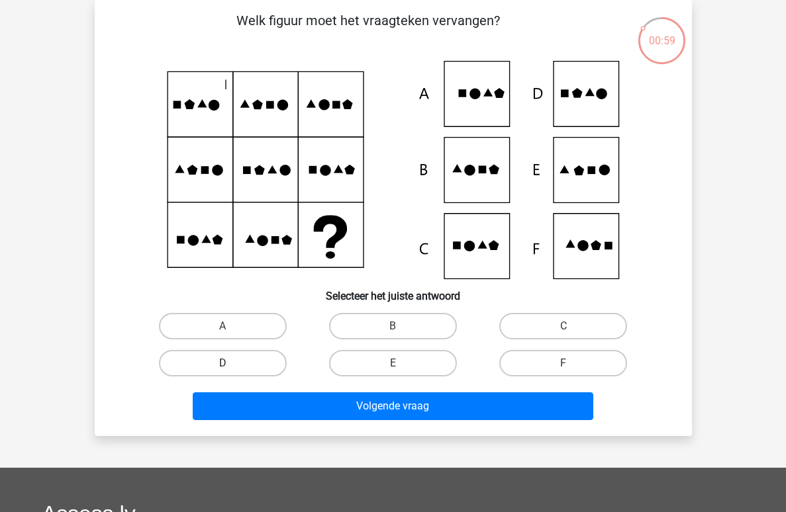
click at [283, 367] on label "D" at bounding box center [223, 363] width 128 height 26
click at [231, 367] on input "D" at bounding box center [226, 367] width 9 height 9
radio input "true"
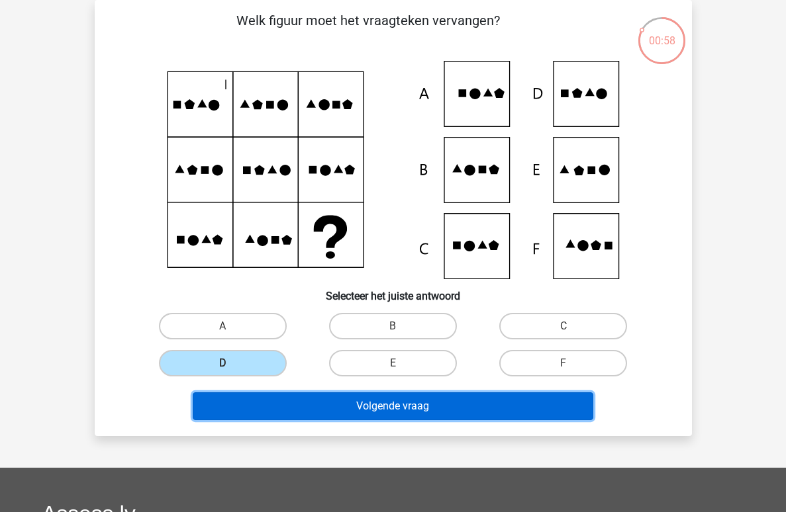
click at [348, 406] on button "Volgende vraag" at bounding box center [393, 406] width 400 height 28
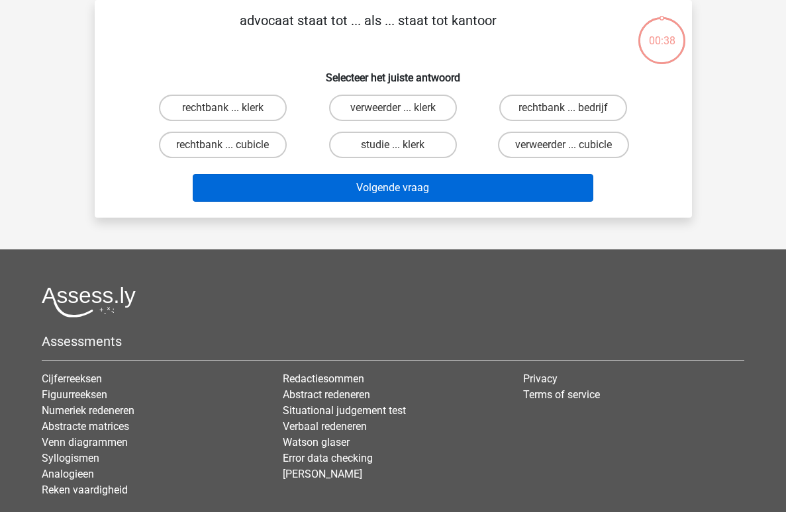
scroll to position [0, 0]
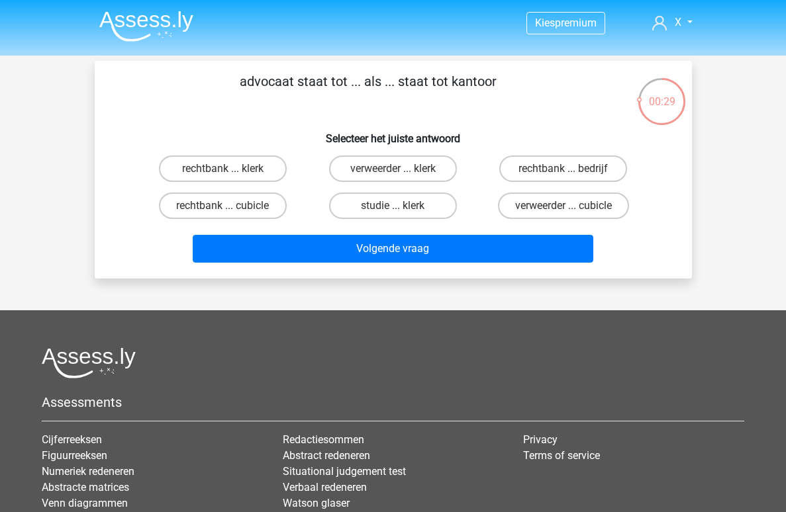
click at [162, 24] on img at bounding box center [146, 26] width 94 height 31
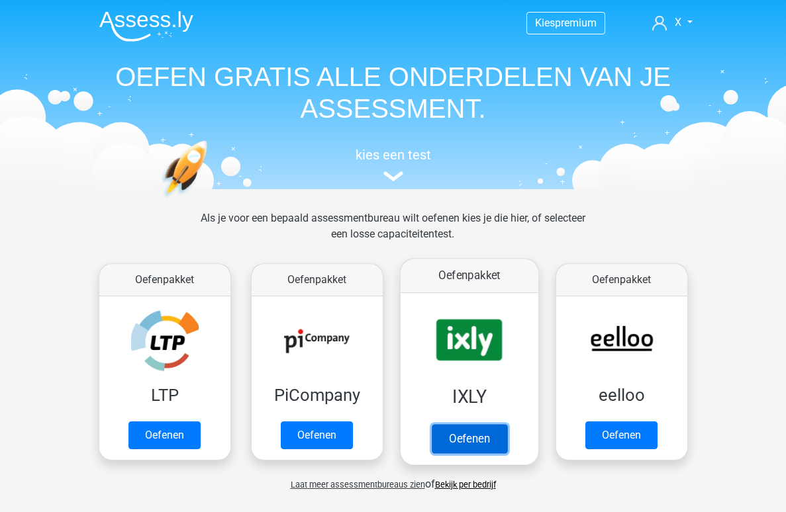
click at [459, 424] on link "Oefenen" at bounding box center [468, 438] width 75 height 29
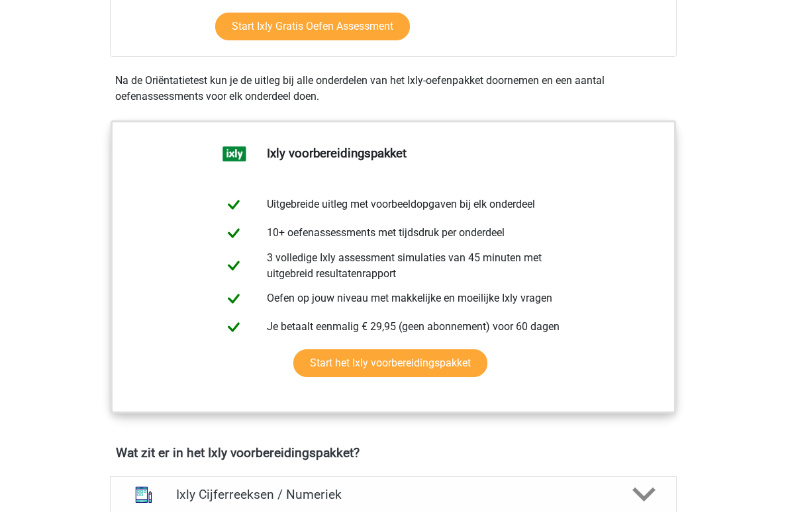
scroll to position [718, 0]
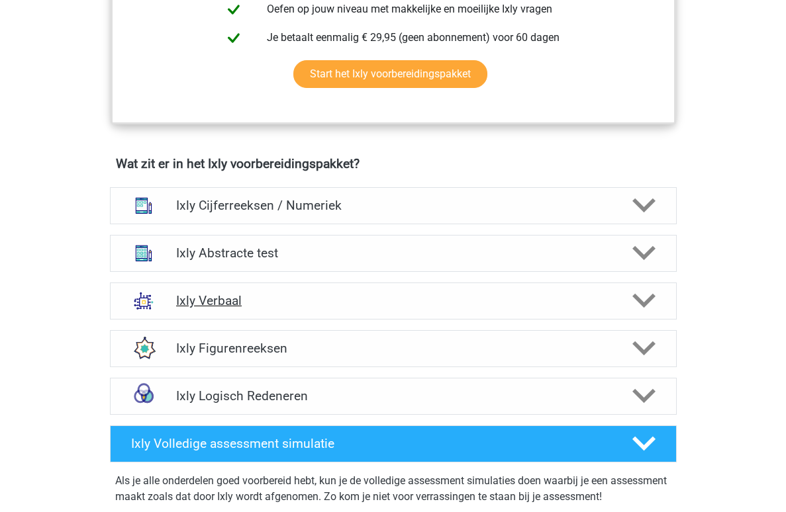
click at [379, 299] on h4 "Ixly Verbaal" at bounding box center [393, 300] width 434 height 15
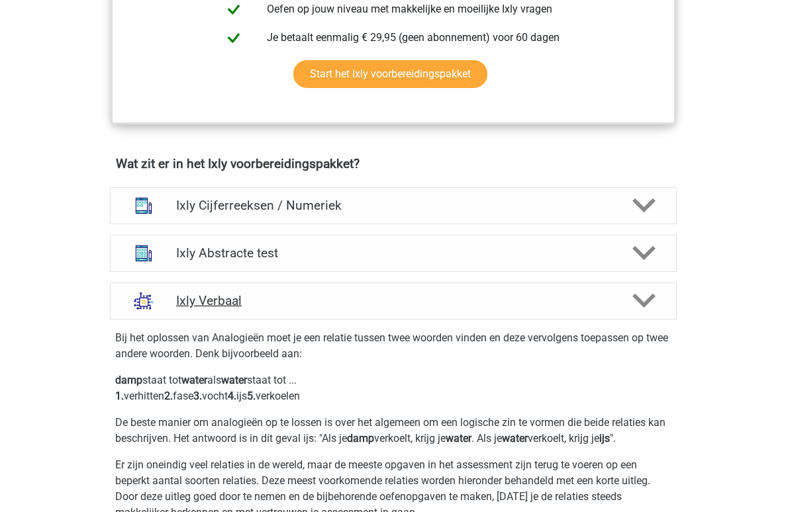
click at [379, 299] on h4 "Ixly Verbaal" at bounding box center [393, 300] width 434 height 15
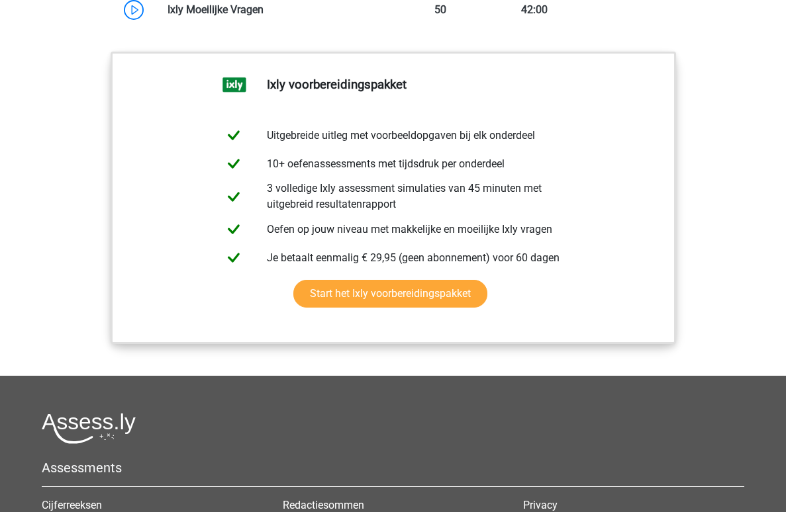
scroll to position [1393, 0]
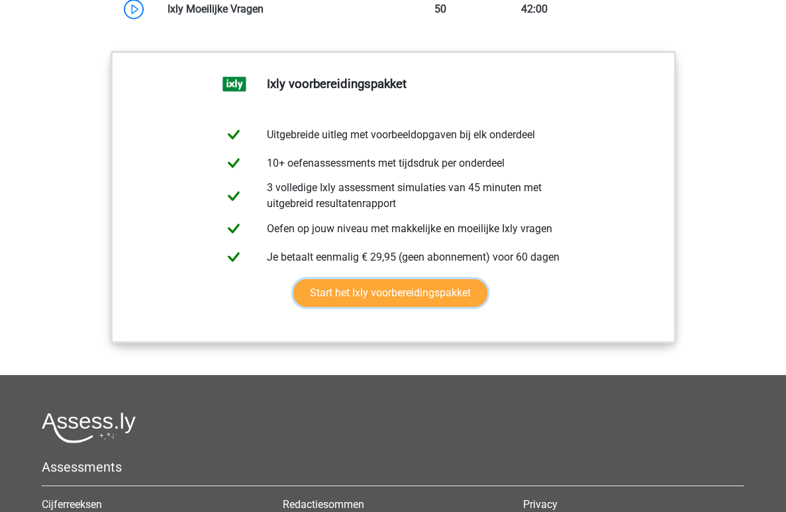
click at [379, 299] on link "Start het Ixly voorbereidingspakket" at bounding box center [390, 293] width 194 height 28
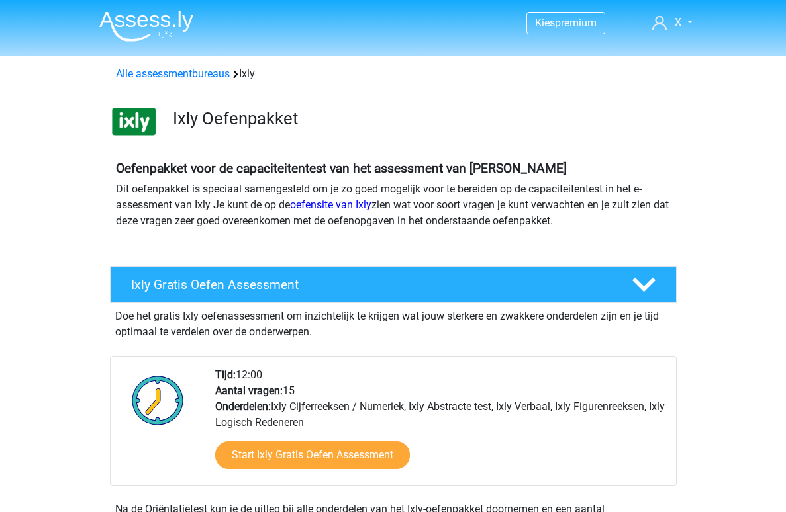
scroll to position [1393, 0]
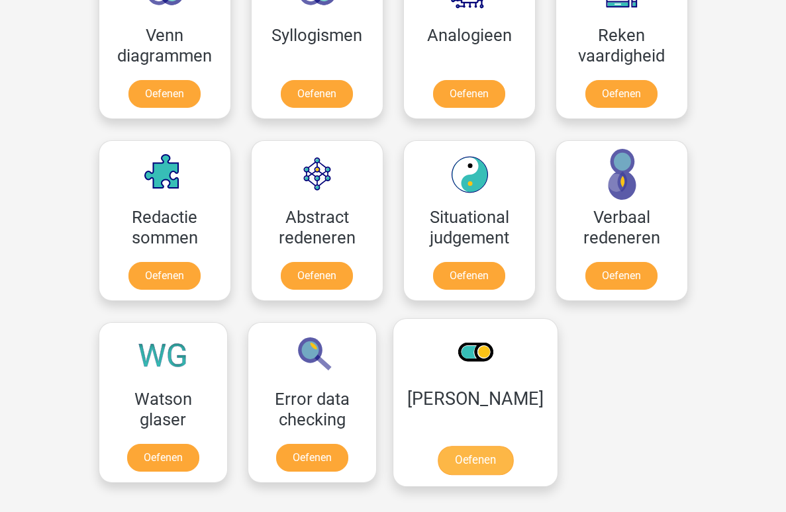
scroll to position [786, 0]
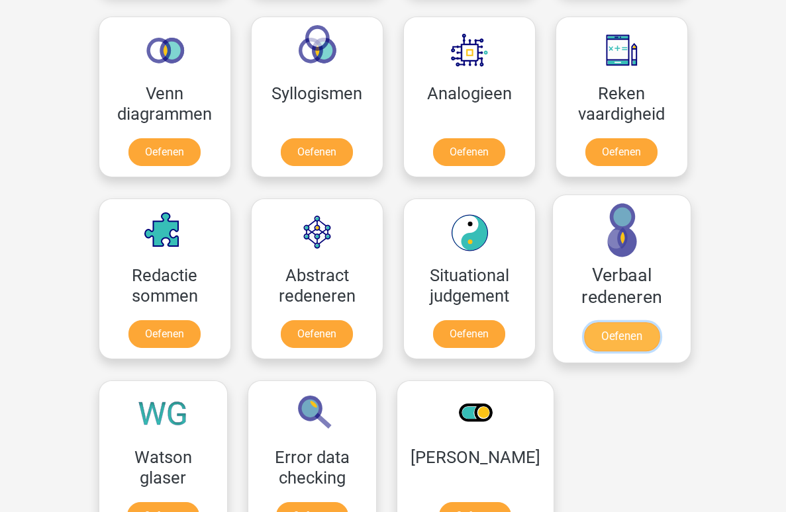
click at [614, 322] on link "Oefenen" at bounding box center [620, 336] width 75 height 29
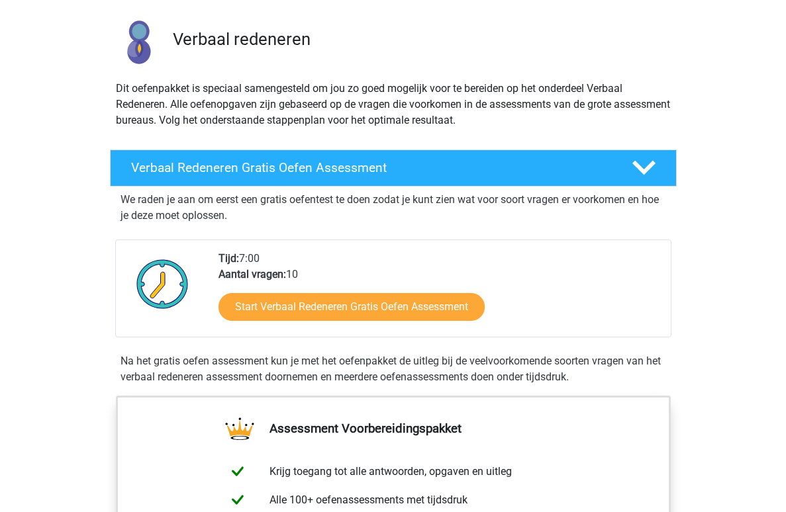
scroll to position [301, 0]
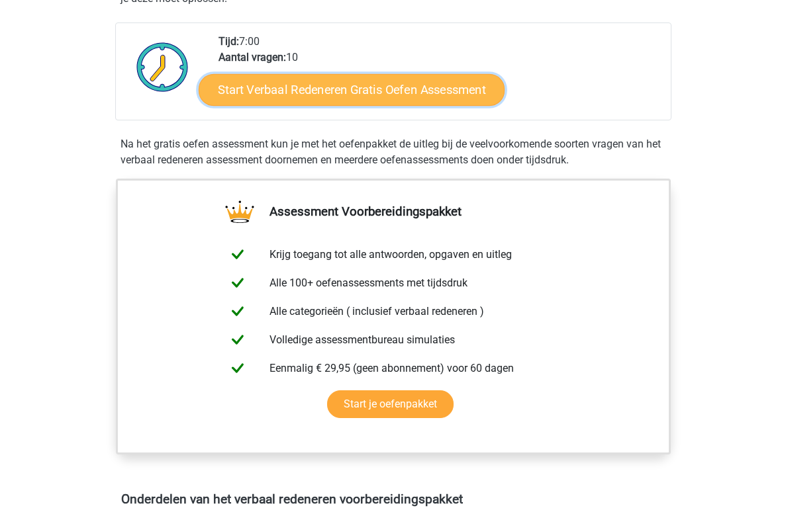
click at [401, 102] on link "Start Verbaal Redeneren Gratis Oefen Assessment" at bounding box center [352, 90] width 306 height 32
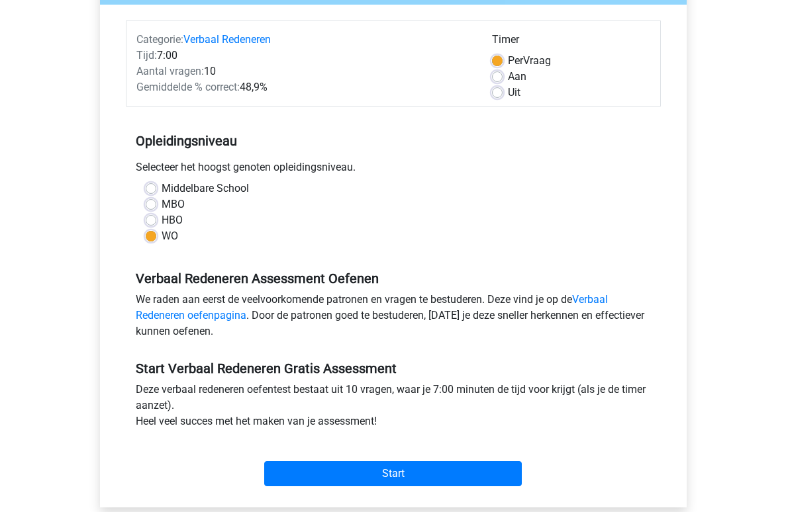
scroll to position [290, 0]
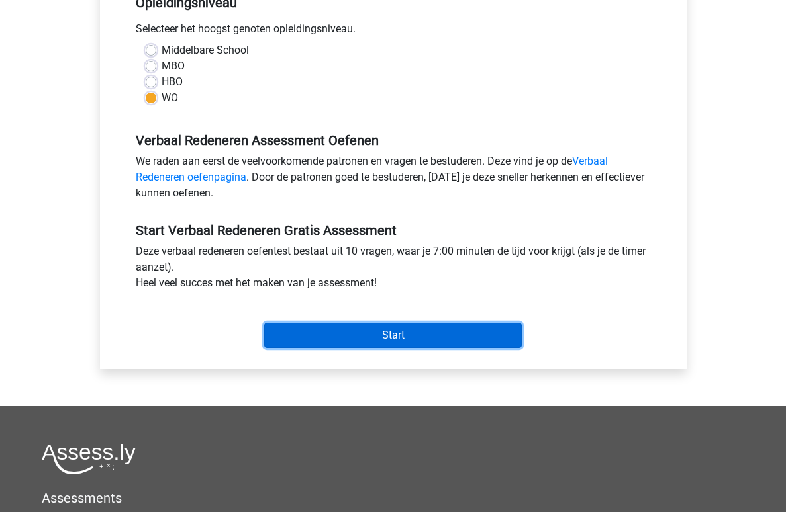
click at [361, 334] on input "Start" at bounding box center [392, 335] width 257 height 25
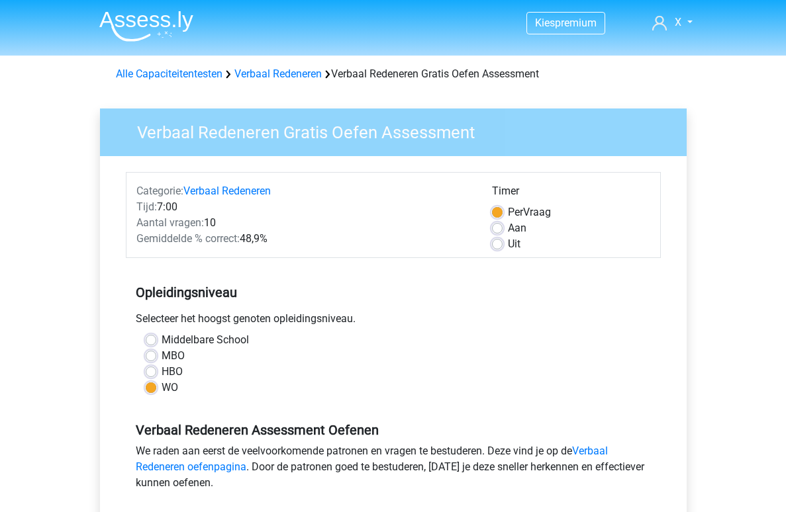
scroll to position [285, 0]
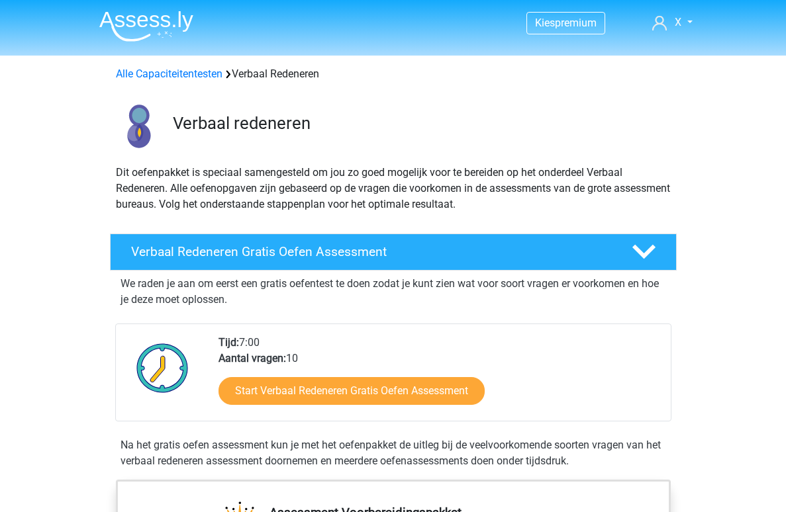
scroll to position [299, 0]
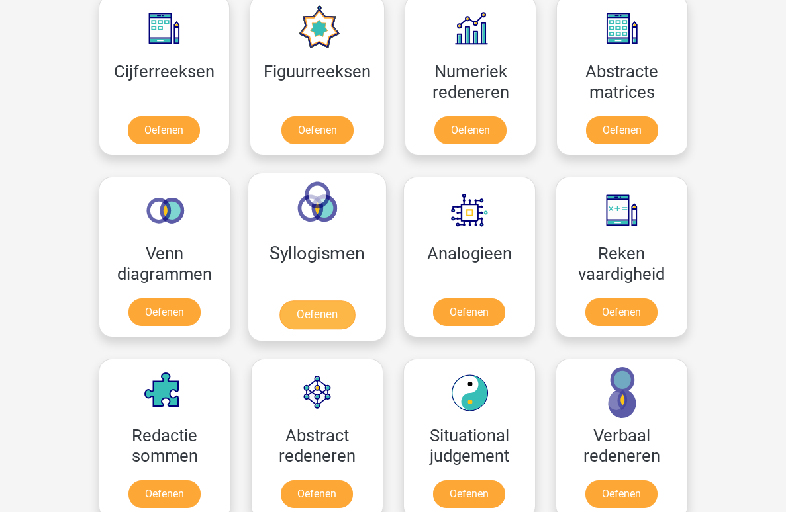
scroll to position [608, 0]
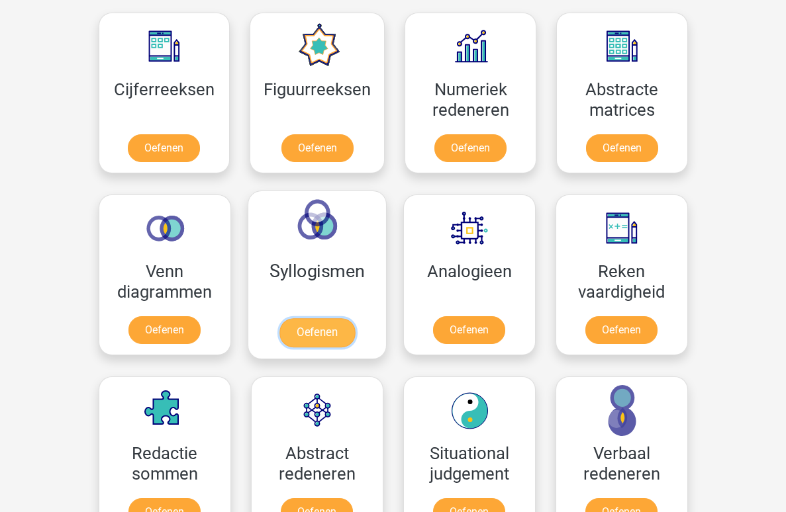
click at [336, 318] on link "Oefenen" at bounding box center [316, 332] width 75 height 29
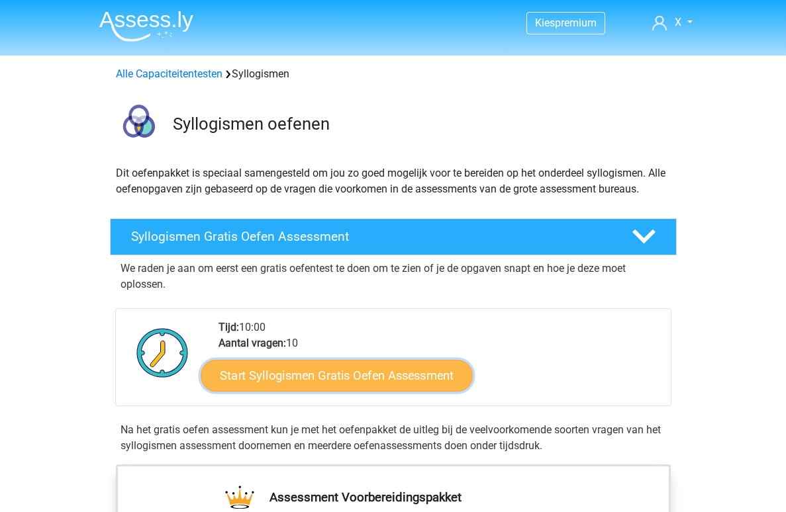
click at [317, 379] on link "Start Syllogismen Gratis Oefen Assessment" at bounding box center [337, 375] width 272 height 32
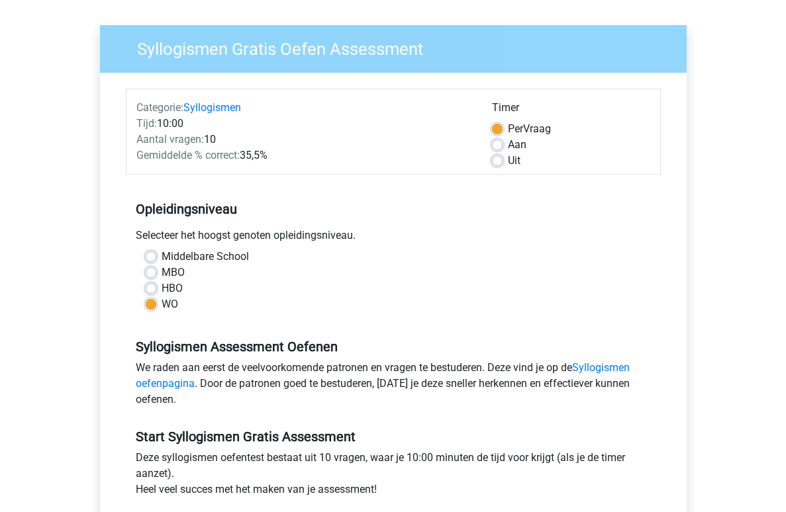
scroll to position [146, 0]
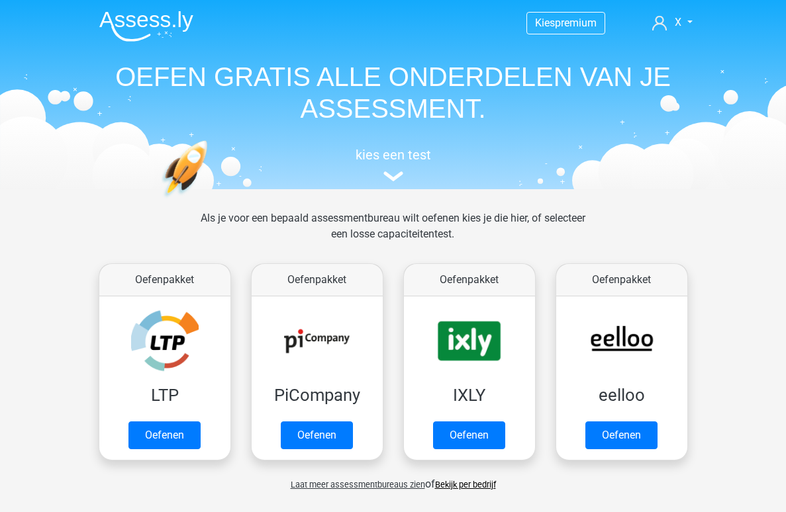
scroll to position [608, 0]
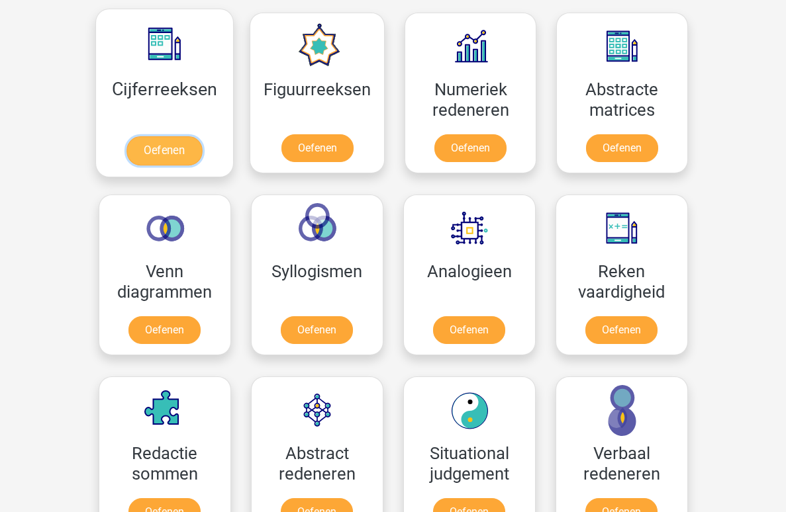
click at [169, 136] on link "Oefenen" at bounding box center [163, 150] width 75 height 29
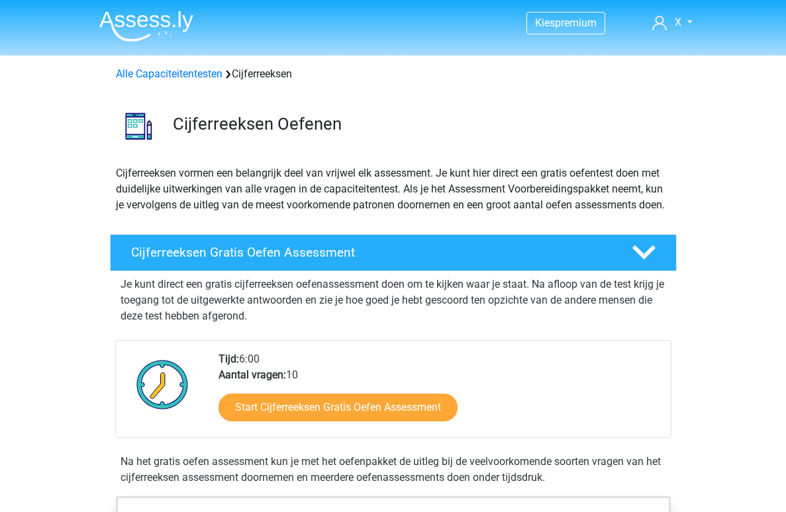
scroll to position [109, 0]
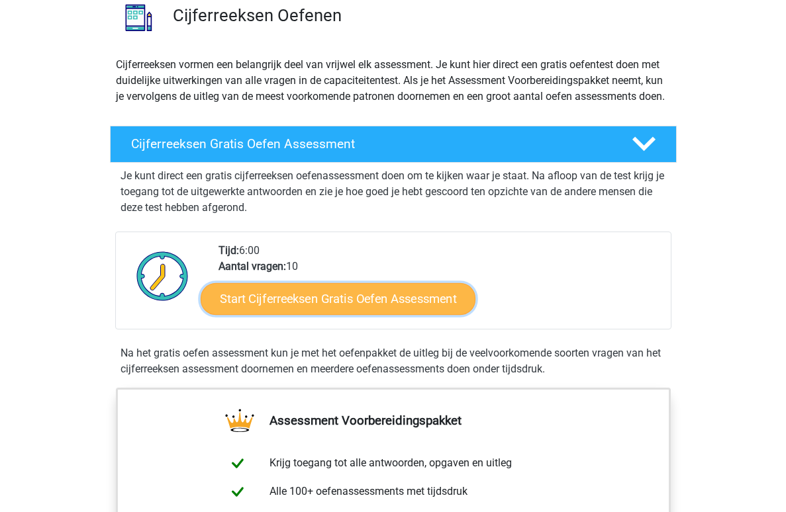
click at [308, 314] on link "Start Cijferreeksen Gratis Oefen Assessment" at bounding box center [338, 299] width 275 height 32
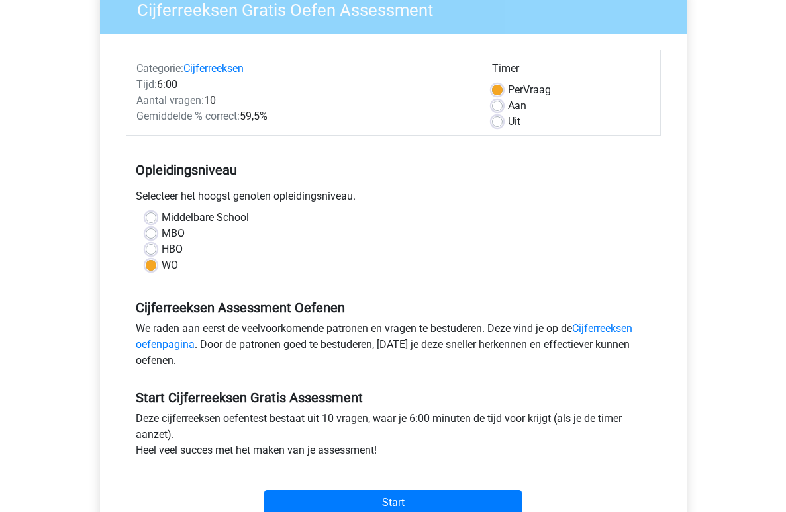
scroll to position [220, 0]
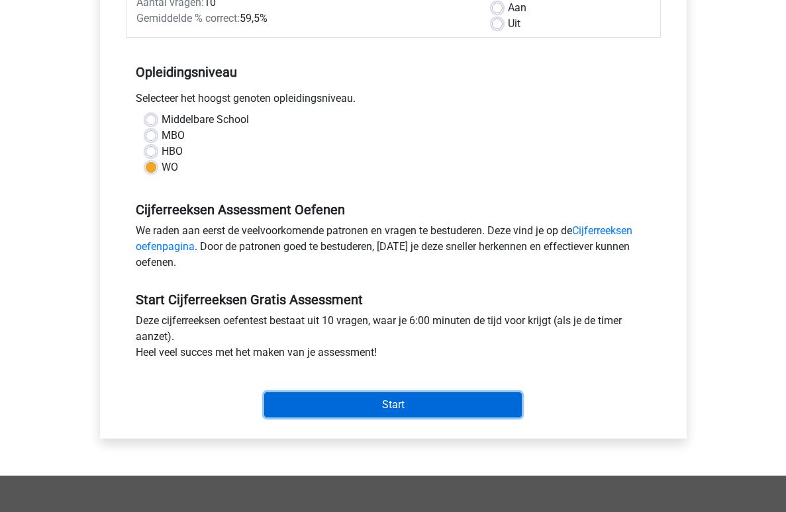
click at [404, 408] on input "Start" at bounding box center [392, 404] width 257 height 25
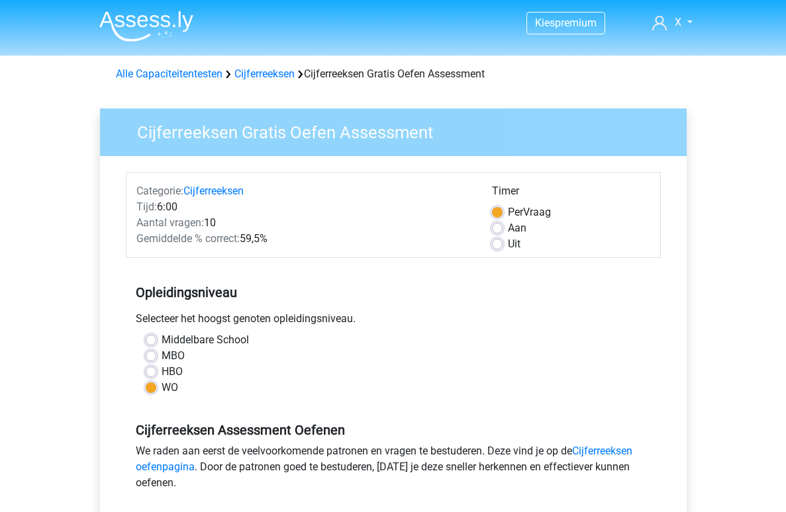
scroll to position [220, 0]
